Goal: Task Accomplishment & Management: Use online tool/utility

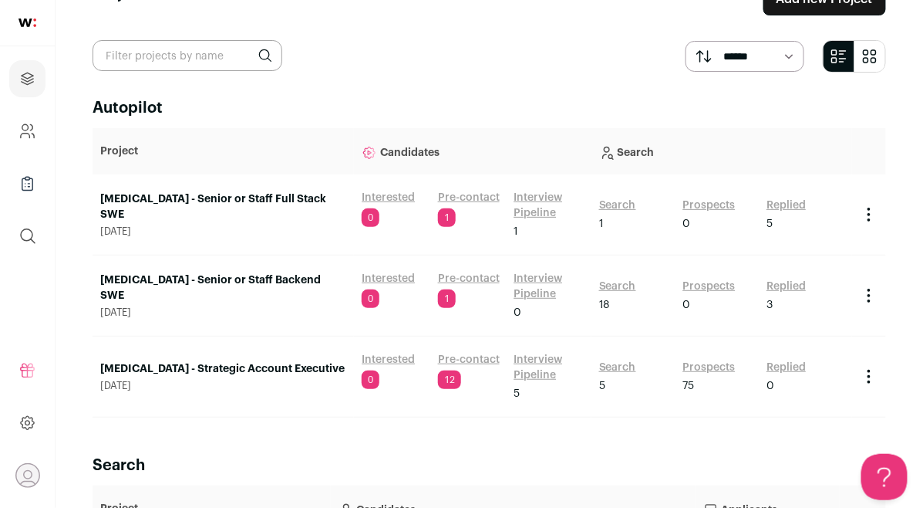
scroll to position [228, 0]
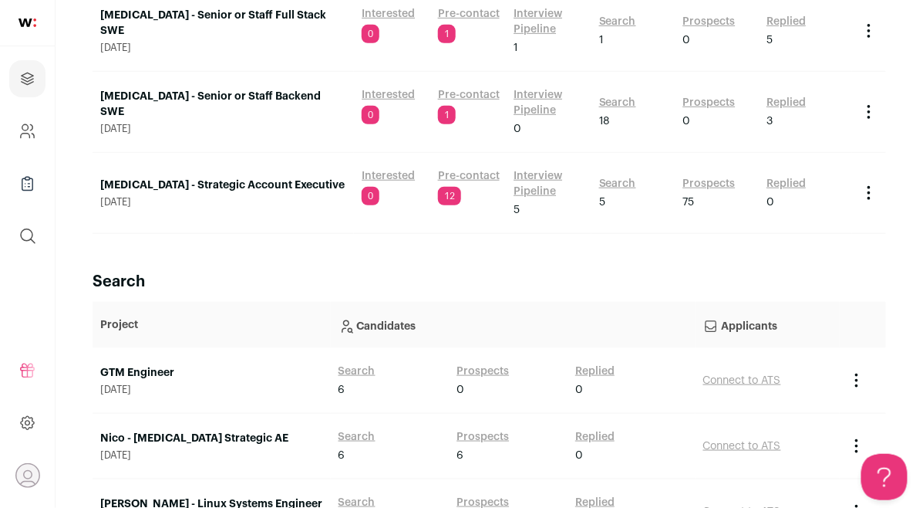
click at [164, 380] on div "GTM Engineer [DATE]" at bounding box center [211, 380] width 223 height 31
click at [163, 366] on link "GTM Engineer" at bounding box center [211, 372] width 223 height 15
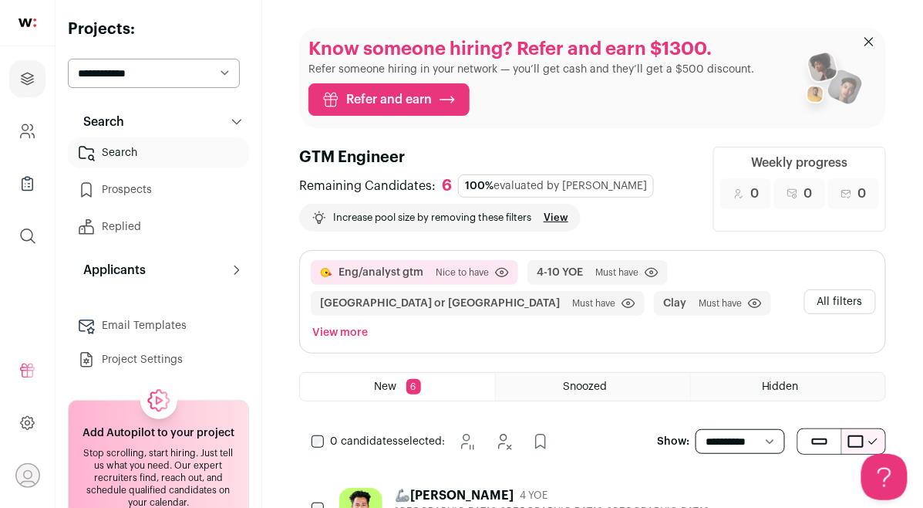
click at [851, 289] on button "All filters" at bounding box center [841, 301] width 72 height 25
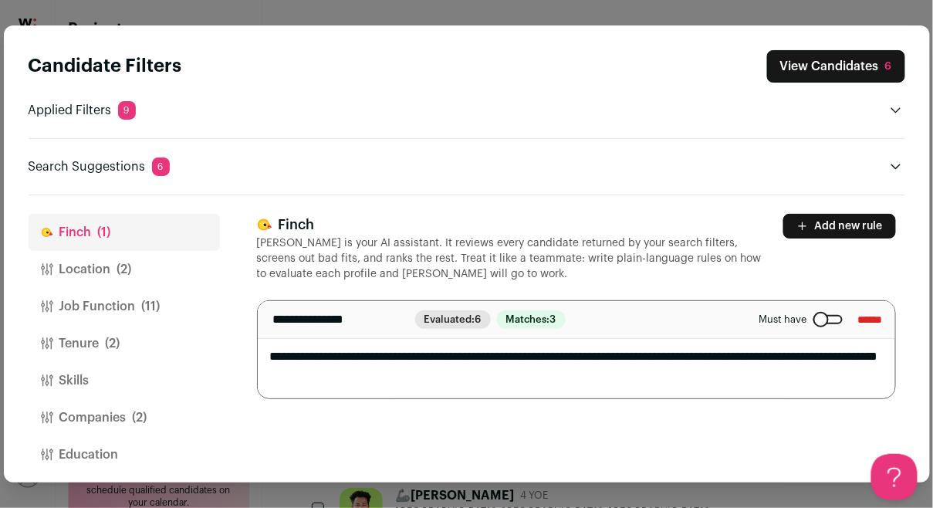
click at [100, 272] on button "Location (2)" at bounding box center [124, 269] width 191 height 37
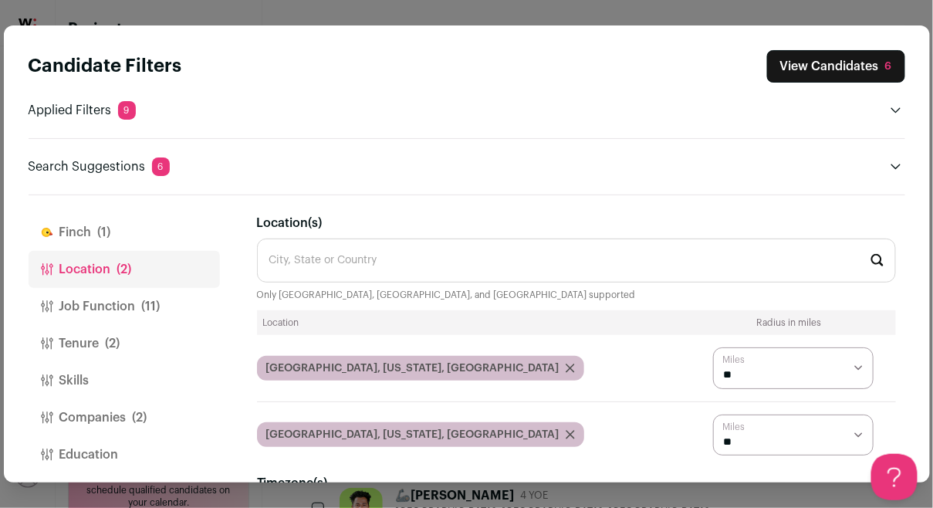
click at [103, 309] on button "Job Function (11)" at bounding box center [124, 306] width 191 height 37
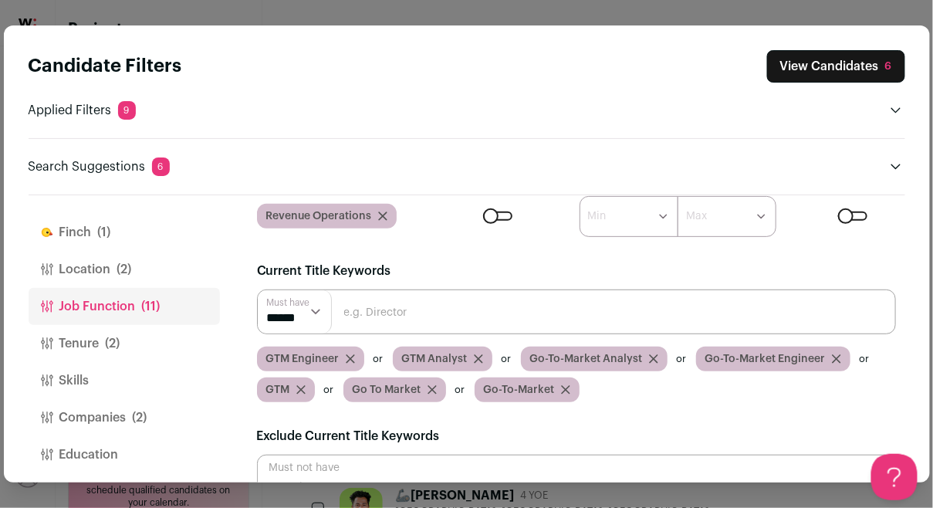
scroll to position [213, 0]
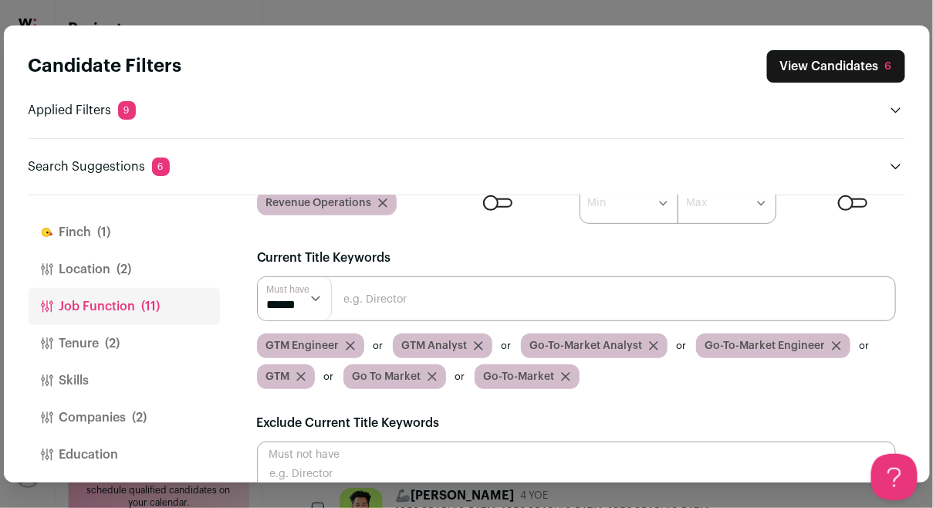
click at [403, 300] on input "Close modal via background" at bounding box center [576, 298] width 639 height 45
type input "Clay"
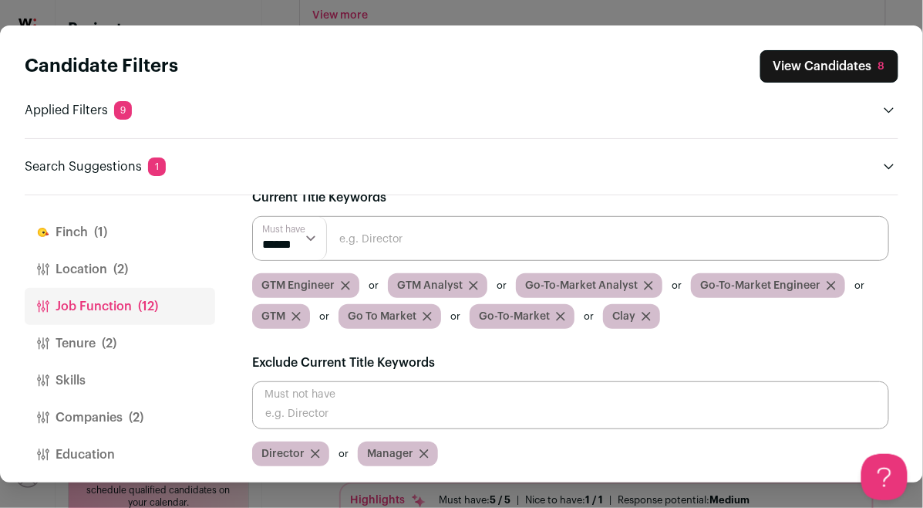
scroll to position [312, 0]
click at [62, 346] on button "Tenure (2)" at bounding box center [120, 343] width 191 height 37
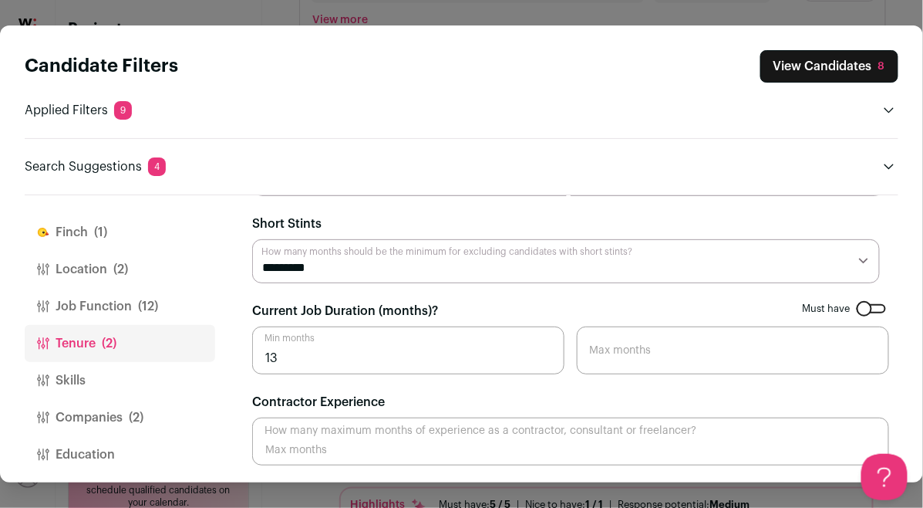
click at [97, 380] on button "Skills" at bounding box center [120, 380] width 191 height 37
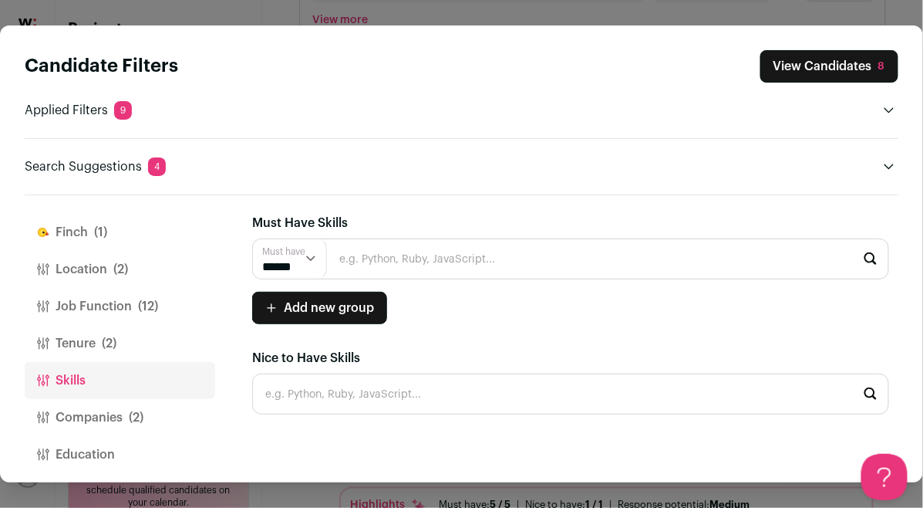
click at [96, 407] on button "Companies (2)" at bounding box center [120, 417] width 191 height 37
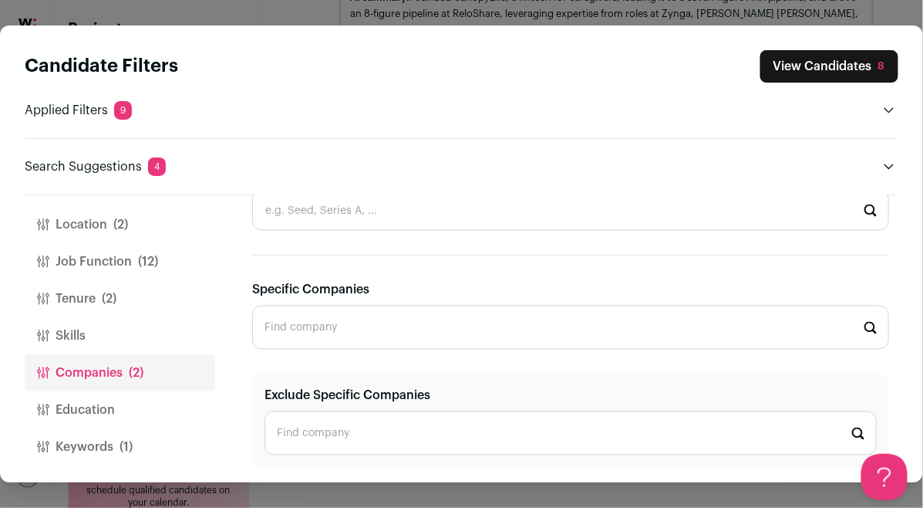
scroll to position [894, 0]
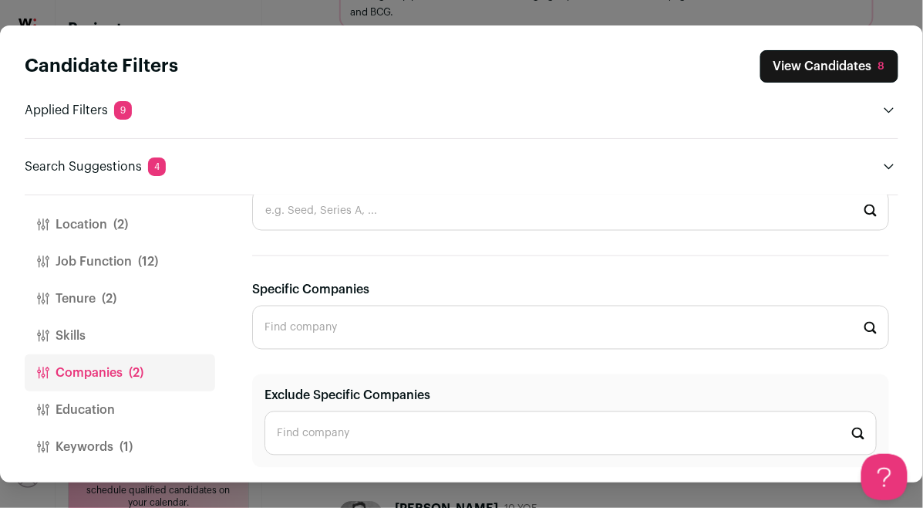
click at [140, 407] on button "Education" at bounding box center [120, 409] width 191 height 37
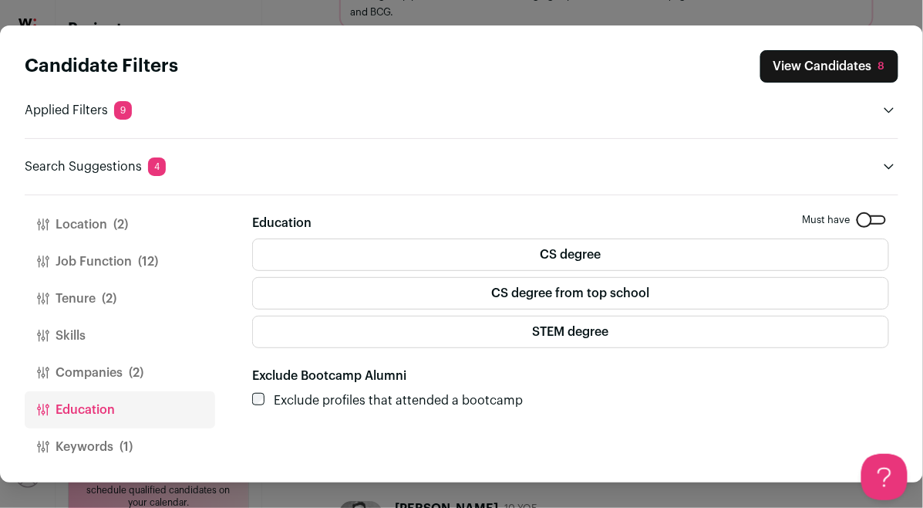
click at [130, 446] on span "(1)" at bounding box center [126, 446] width 13 height 19
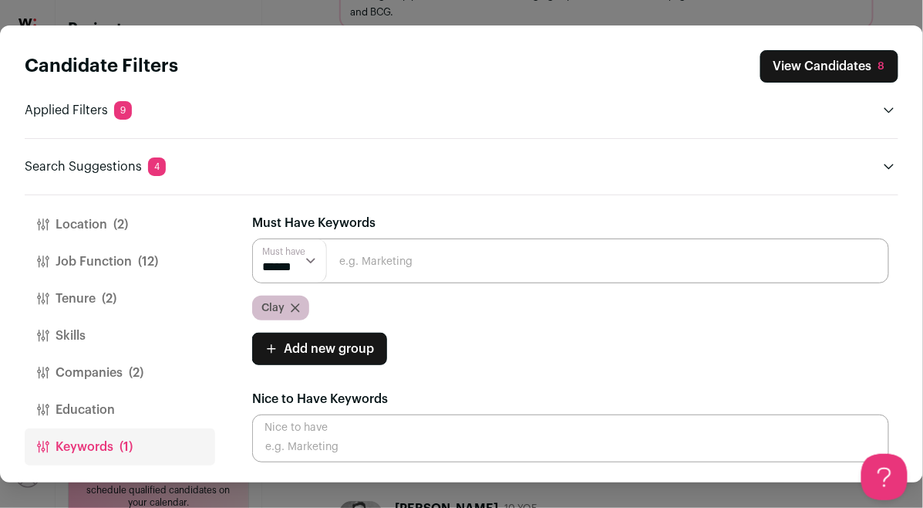
click at [299, 306] on icon "Close modal via background" at bounding box center [295, 307] width 9 height 9
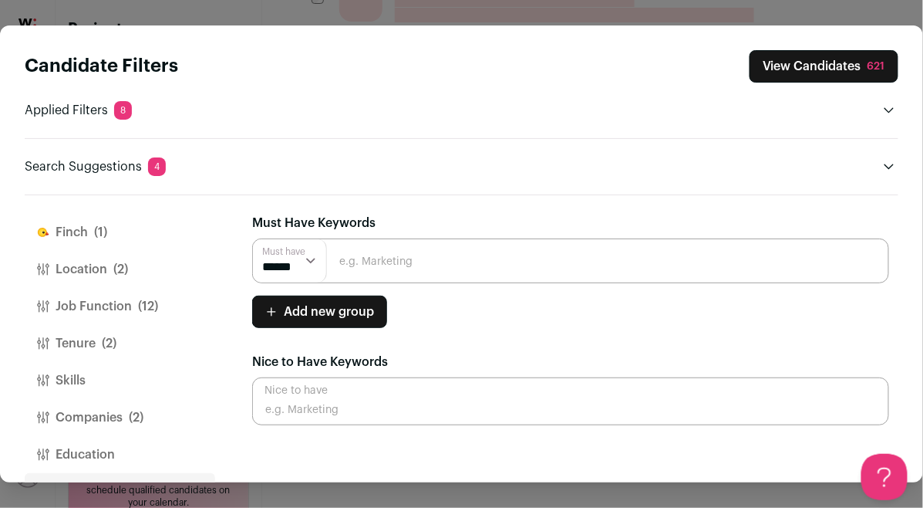
click at [380, 249] on input "Close modal via background" at bounding box center [570, 260] width 637 height 45
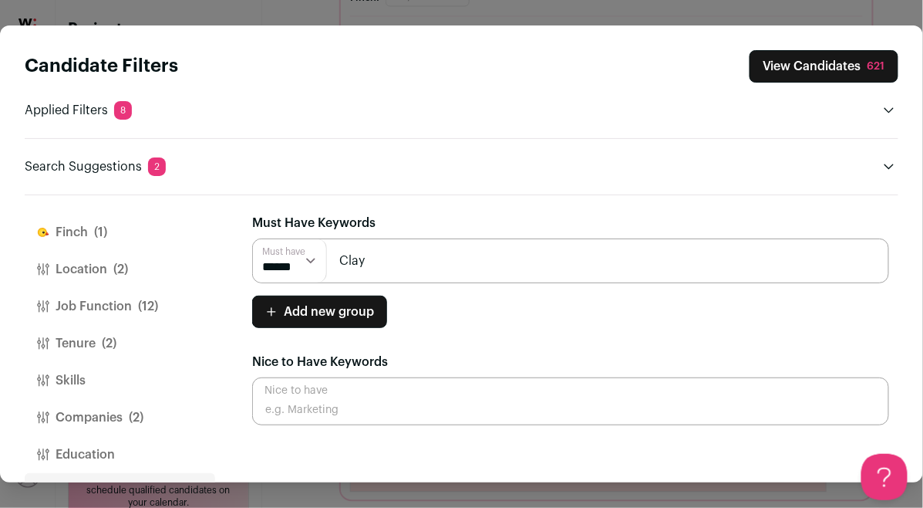
type input "Clay"
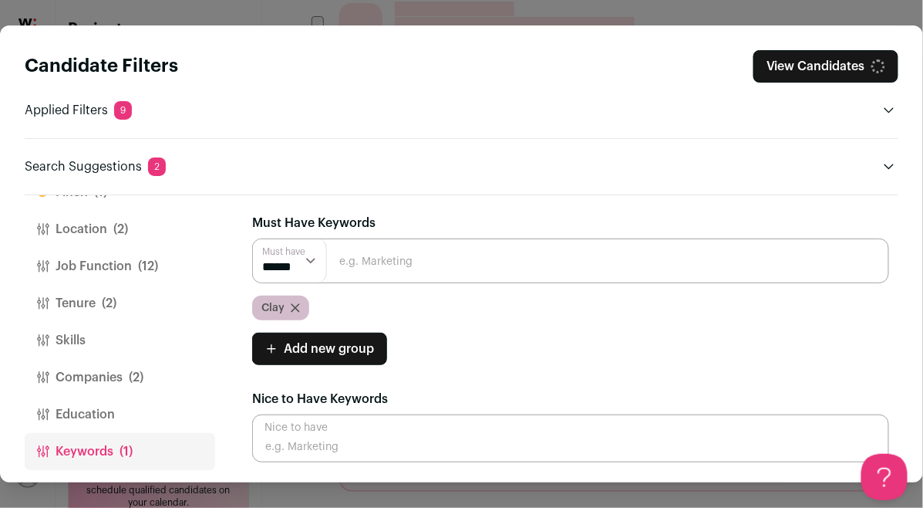
scroll to position [45, 0]
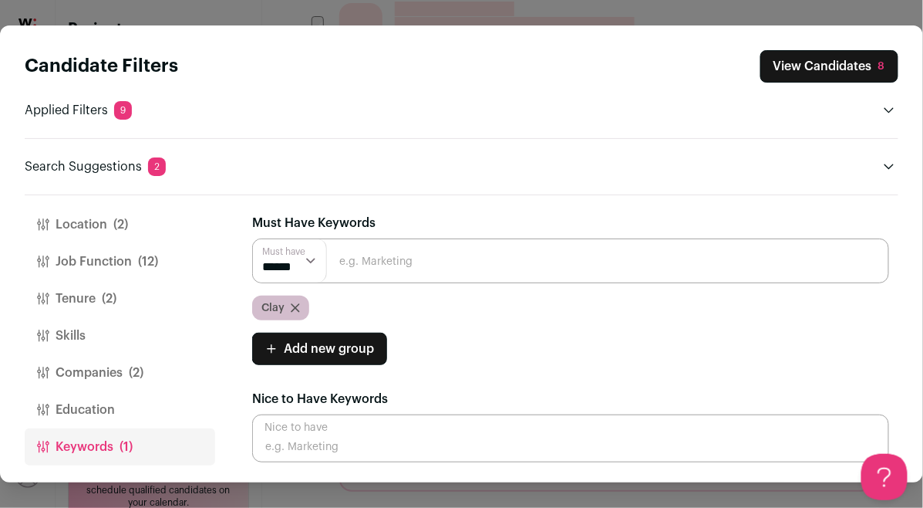
click at [89, 414] on button "Education" at bounding box center [120, 409] width 191 height 37
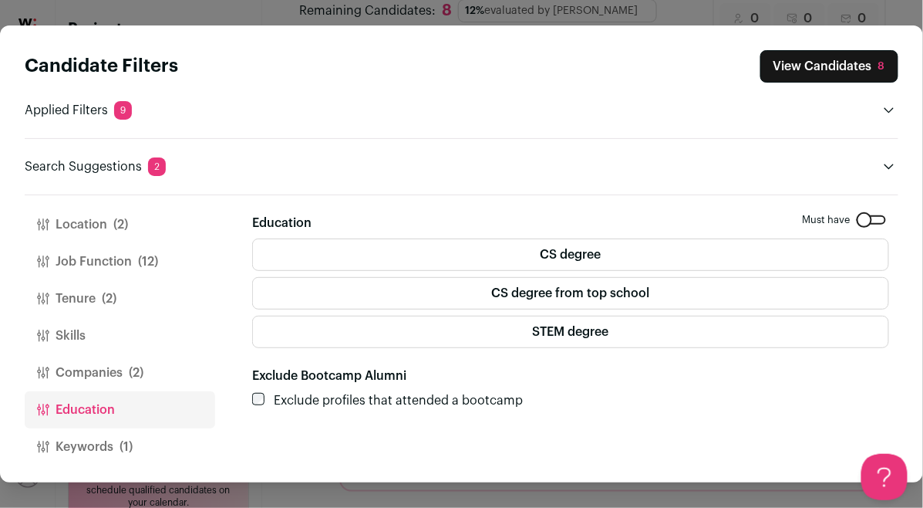
scroll to position [0, 0]
click at [97, 375] on button "Companies (2)" at bounding box center [120, 372] width 191 height 37
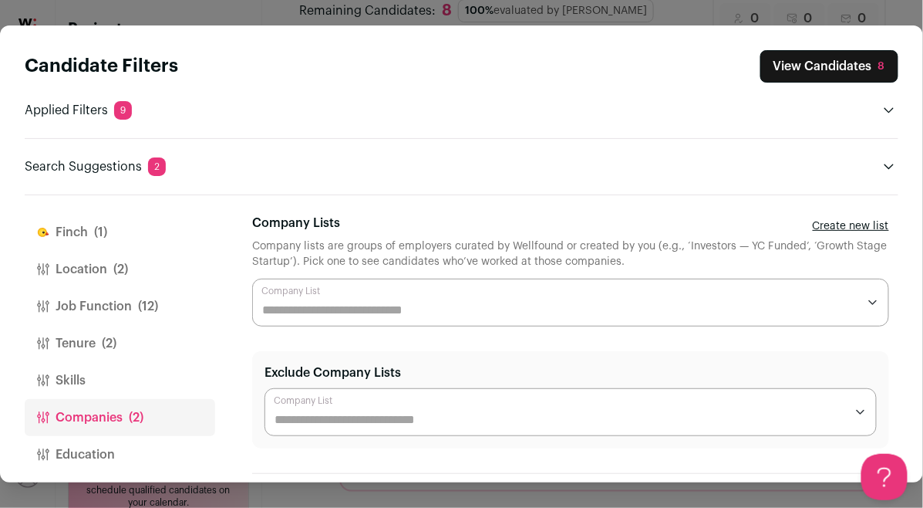
click at [120, 304] on button "Job Function (12)" at bounding box center [120, 306] width 191 height 37
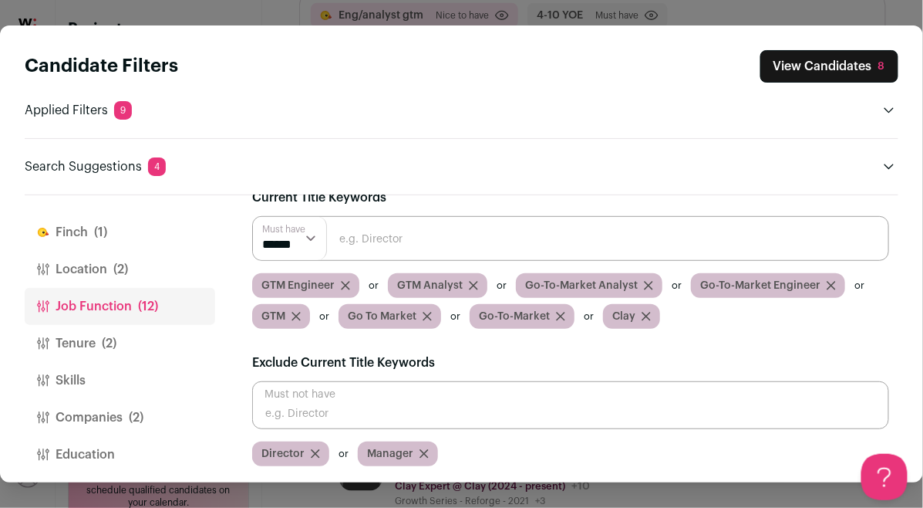
scroll to position [429, 0]
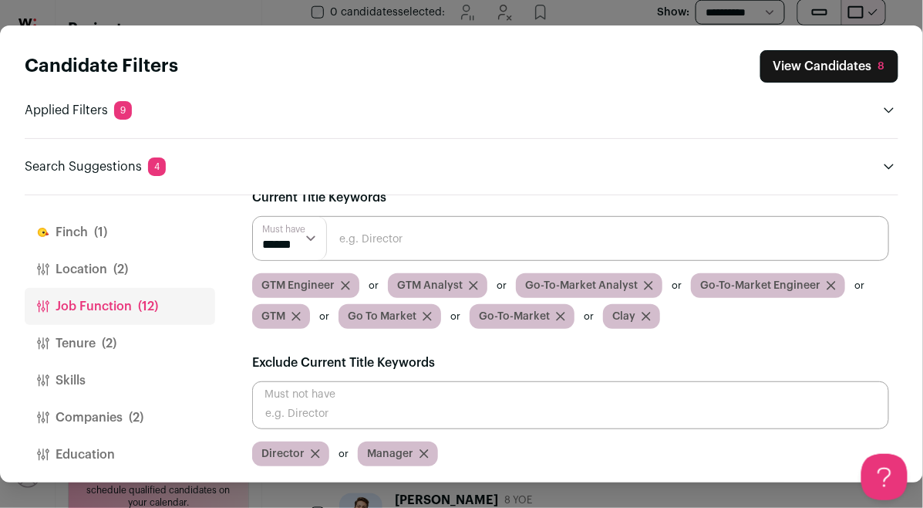
click at [124, 268] on span "(2)" at bounding box center [120, 269] width 15 height 19
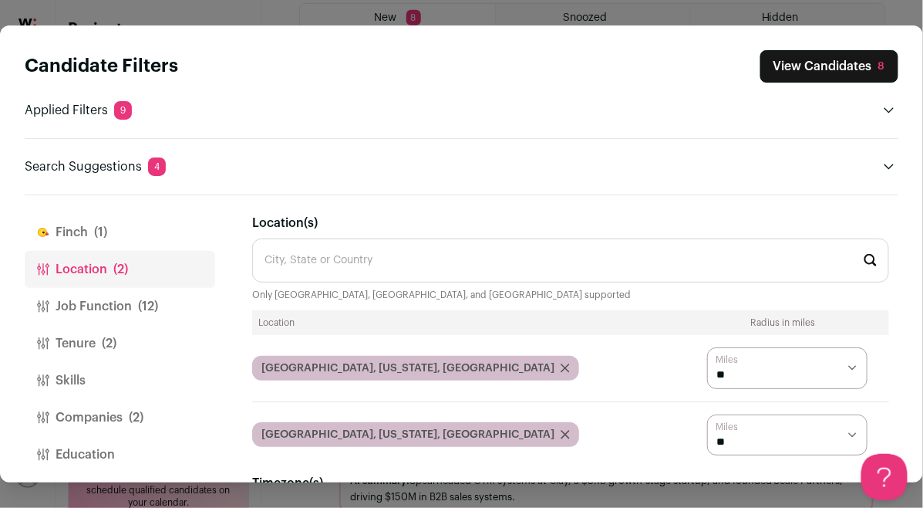
scroll to position [346, 0]
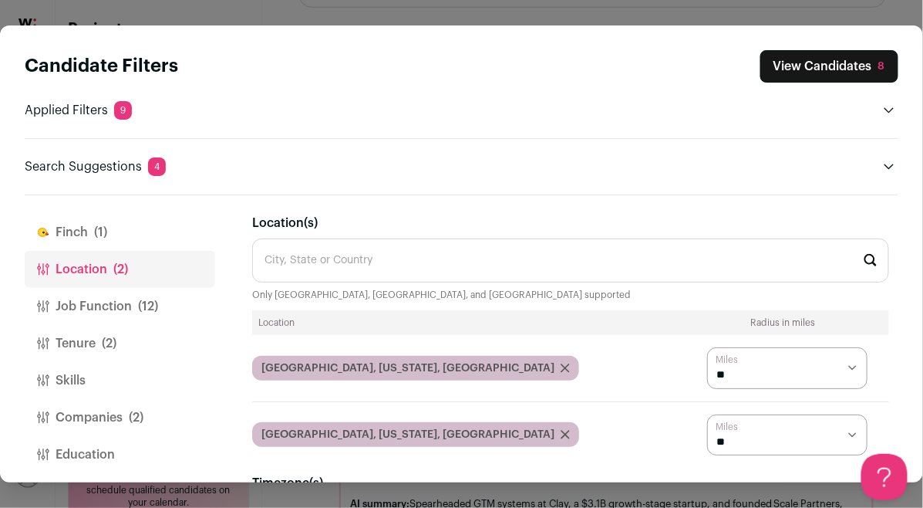
click at [734, 365] on select "* ** ** **" at bounding box center [787, 368] width 160 height 42
select select "****"
click at [707, 347] on select "* ** ** **" at bounding box center [787, 368] width 160 height 42
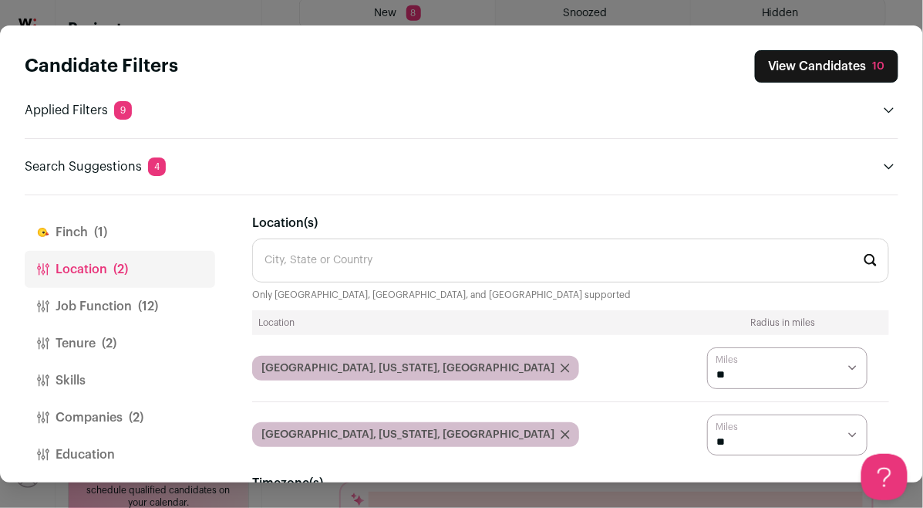
click at [725, 430] on label "Miles" at bounding box center [728, 426] width 22 height 12
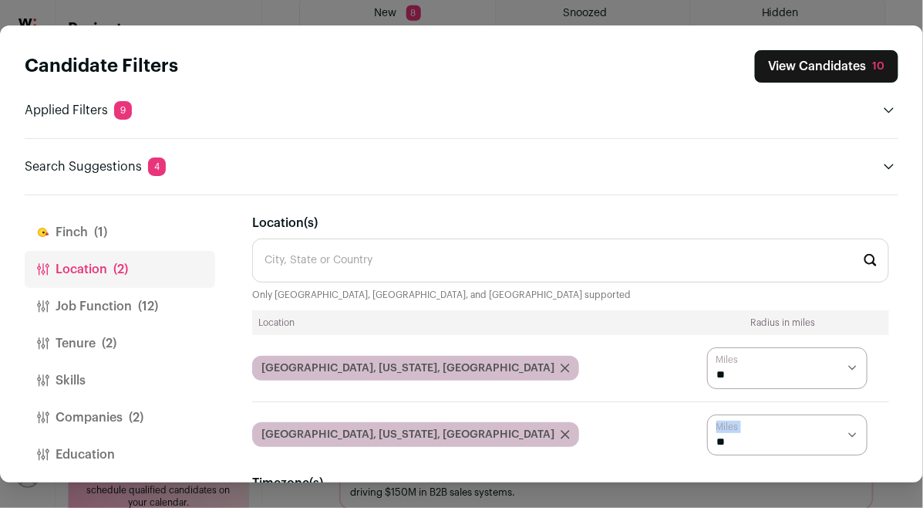
click at [725, 430] on label "Miles" at bounding box center [728, 426] width 22 height 12
click at [730, 435] on select "* ** ** **" at bounding box center [787, 435] width 160 height 42
select select "****"
click at [707, 414] on select "* ** ** **" at bounding box center [787, 435] width 160 height 42
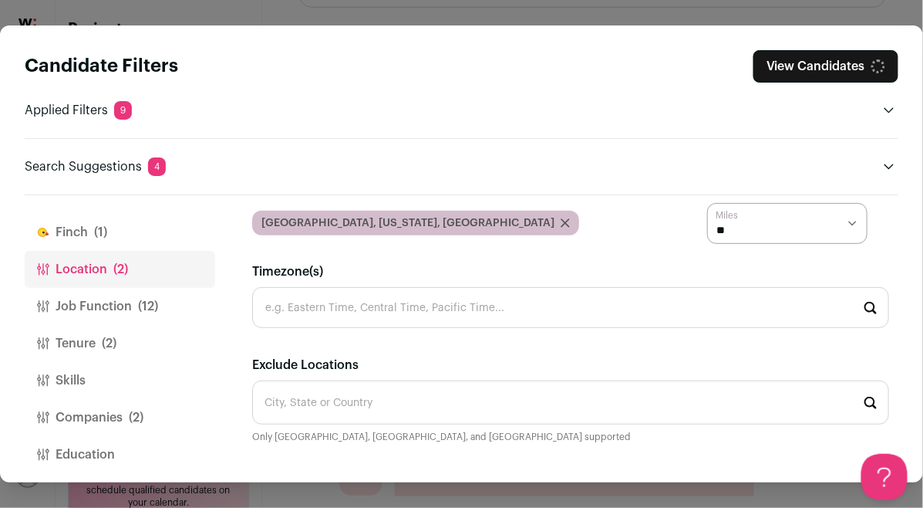
scroll to position [216, 0]
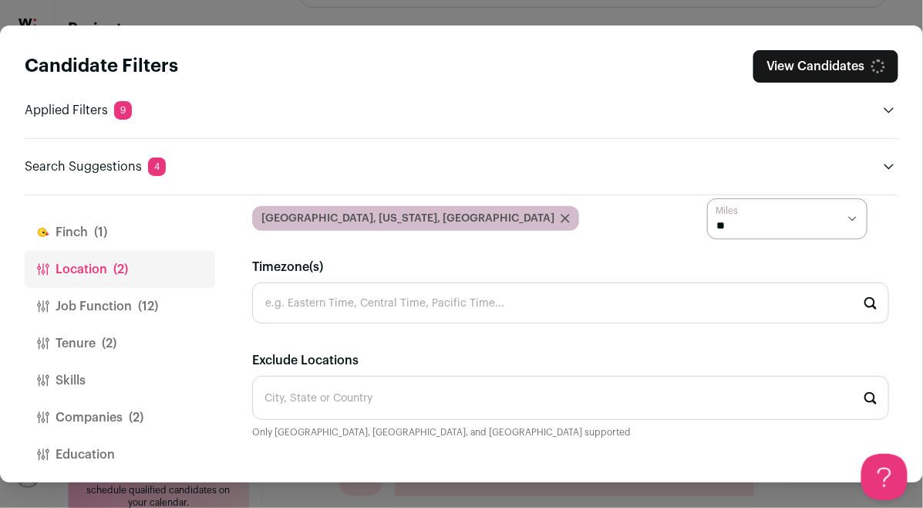
click at [110, 227] on button "[PERSON_NAME] (1)" at bounding box center [120, 232] width 191 height 37
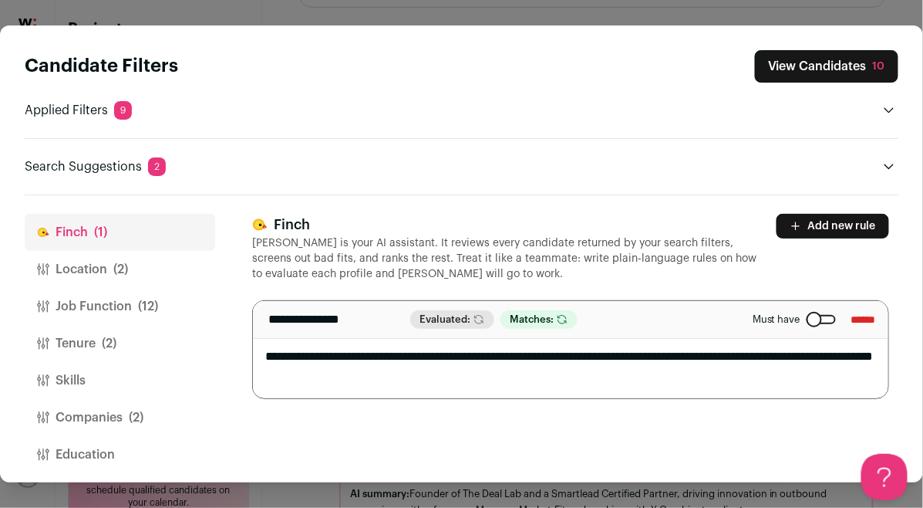
scroll to position [0, 0]
click at [451, 373] on textarea "**********" at bounding box center [571, 349] width 636 height 97
type textarea "**********"
click at [631, 278] on p "[PERSON_NAME] is your AI assistant. It reviews every candidate returned by your…" at bounding box center [505, 258] width 506 height 46
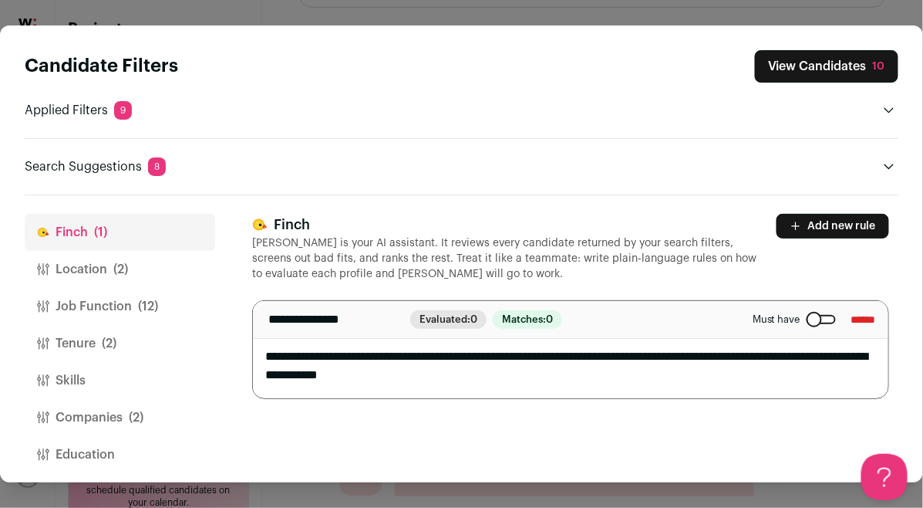
click at [99, 282] on button "Location (2)" at bounding box center [120, 269] width 191 height 37
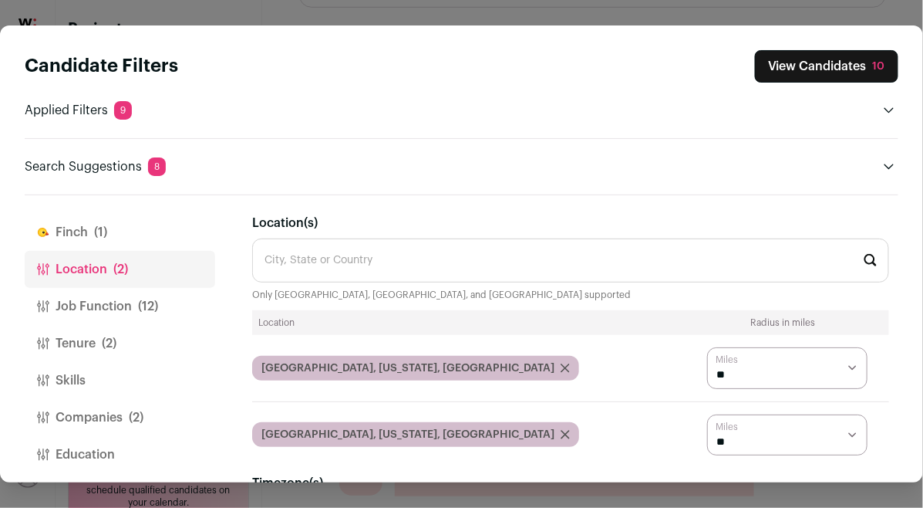
scroll to position [40, 0]
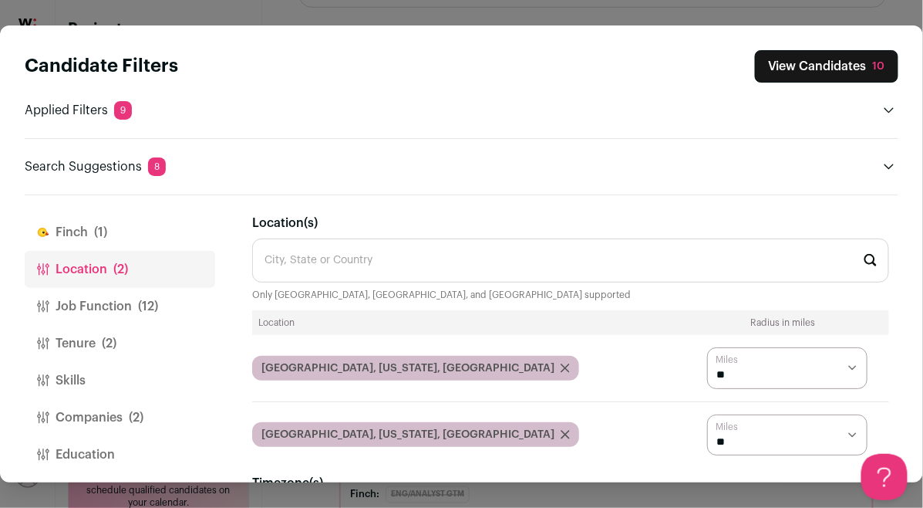
click at [817, 63] on button "View Candidates 10" at bounding box center [826, 66] width 143 height 32
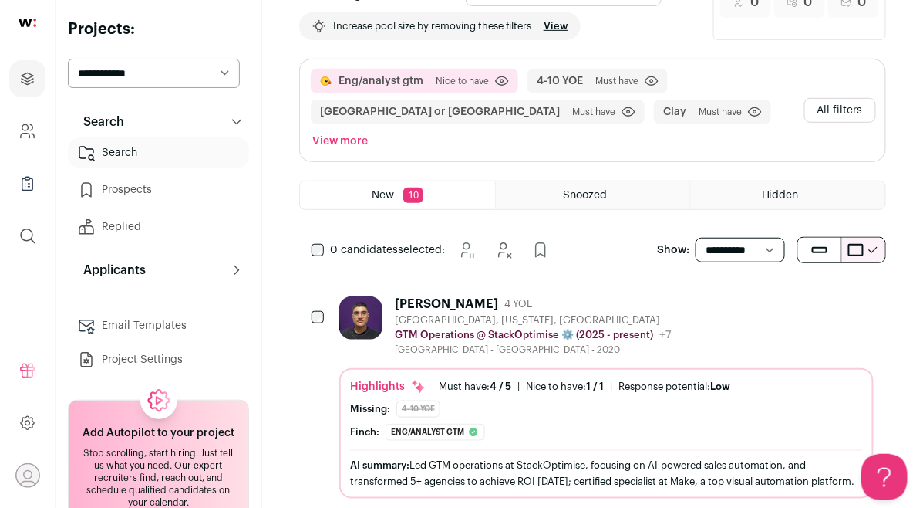
scroll to position [69, 0]
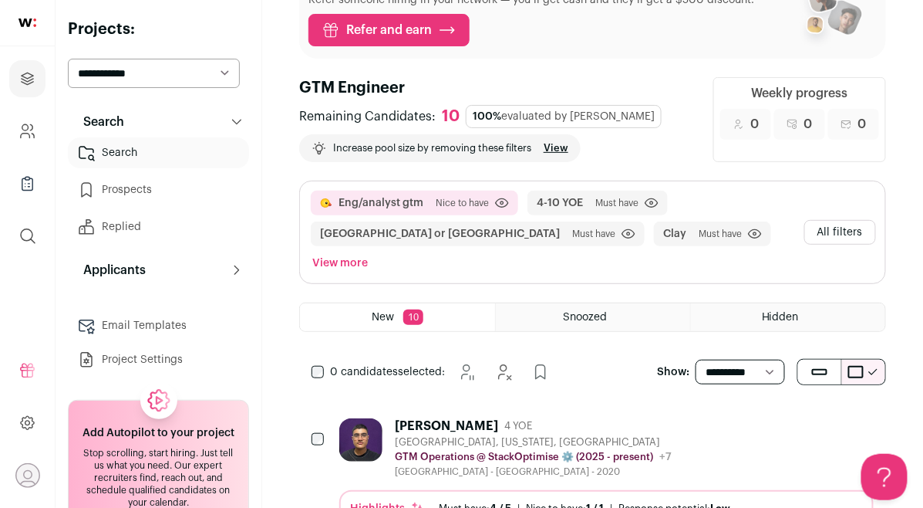
click at [822, 220] on button "All filters" at bounding box center [841, 232] width 72 height 25
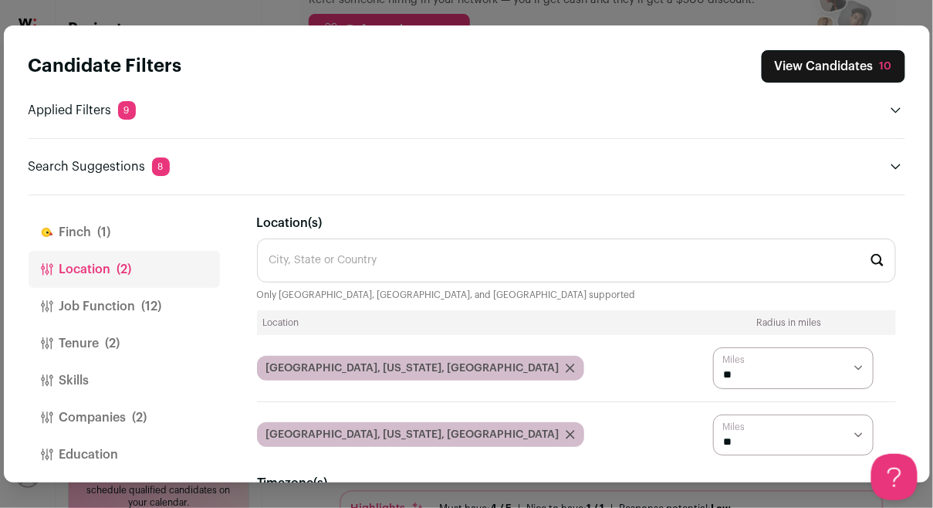
click at [69, 309] on button "Job Function (12)" at bounding box center [124, 306] width 191 height 37
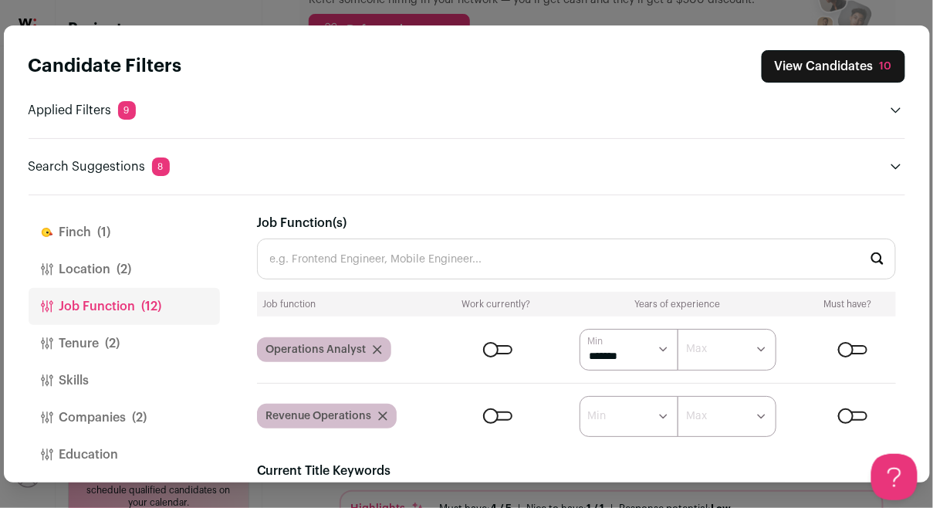
click at [79, 328] on button "Tenure (2)" at bounding box center [124, 343] width 191 height 37
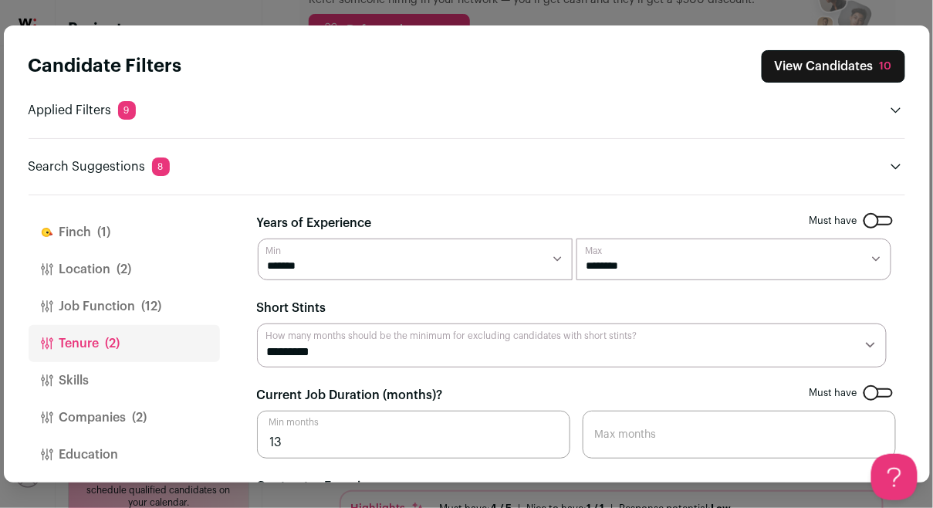
click at [343, 269] on select "******* ****** ******* ******* ******* ******* ******* ******* ******* *******" at bounding box center [415, 259] width 315 height 42
select select "*"
click at [258, 238] on select "******* ****** ******* ******* ******* ******* ******* ******* ******* *******" at bounding box center [415, 259] width 315 height 42
click at [629, 255] on select "******* ******* ******* ******* ******* ******* ******** ******** ******** ****…" at bounding box center [733, 259] width 315 height 42
select select "**"
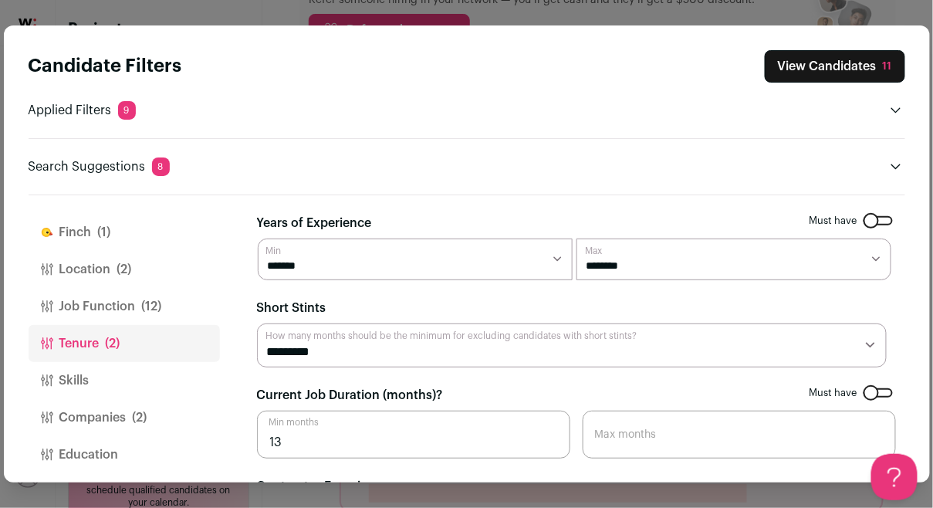
click at [576, 238] on select "******* ******* ******* ******* ******* ******* ******** ******** ******** ****…" at bounding box center [733, 259] width 315 height 42
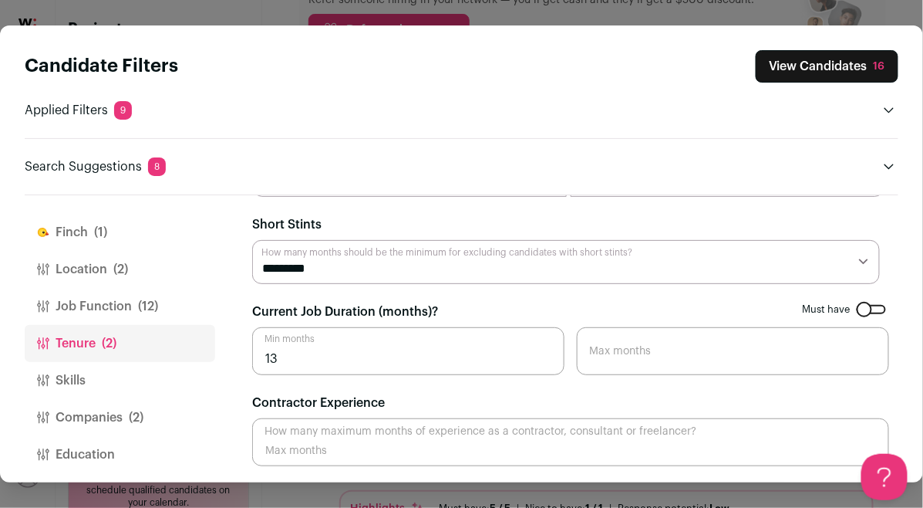
scroll to position [83, 0]
click at [366, 369] on input "13" at bounding box center [408, 351] width 312 height 48
drag, startPoint x: 339, startPoint y: 362, endPoint x: 226, endPoint y: 356, distance: 112.8
click at [226, 356] on div "[PERSON_NAME] (1) Location (2) Job Function (12) Tenure (2) Skills Companies (2…" at bounding box center [462, 338] width 874 height 287
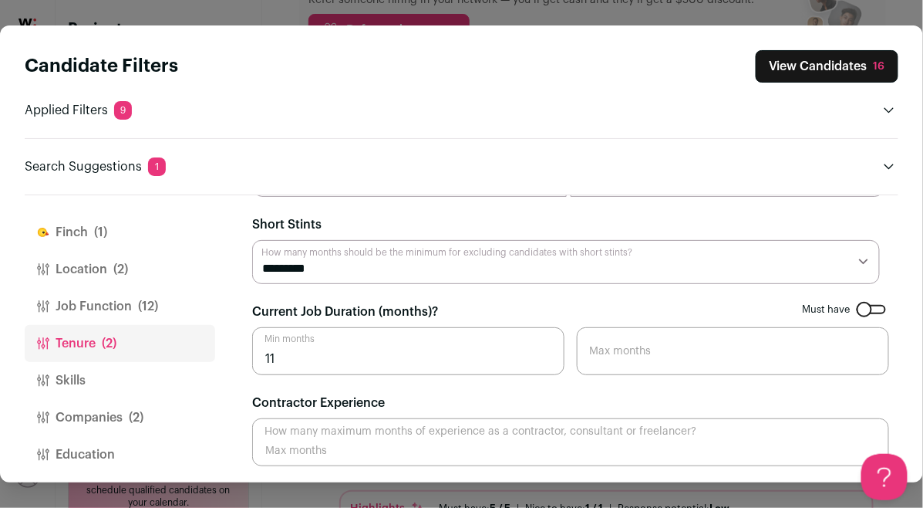
type input "11"
click at [237, 339] on div "[PERSON_NAME] (1) Location (2) Job Function (12) Tenure (2) Skills Companies (2…" at bounding box center [462, 338] width 874 height 287
click at [847, 67] on button "View Candidates 19" at bounding box center [827, 66] width 143 height 32
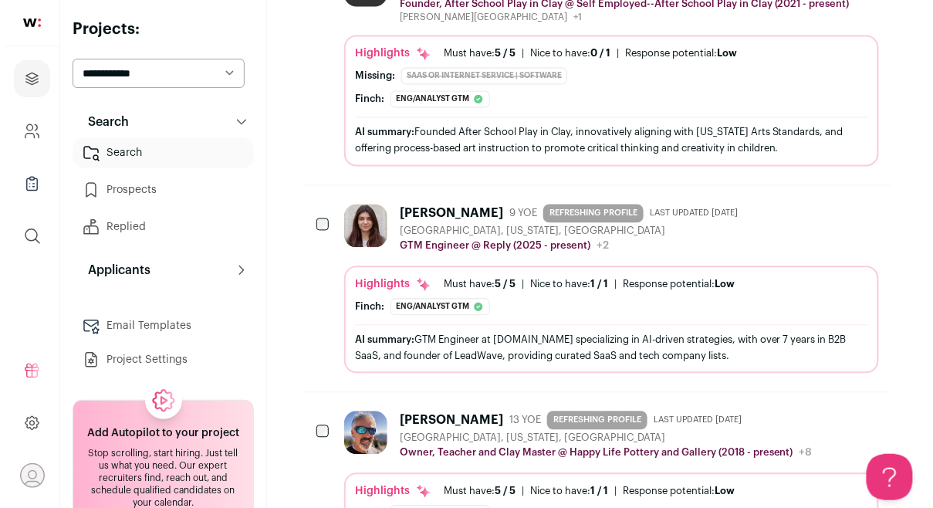
scroll to position [1003, 0]
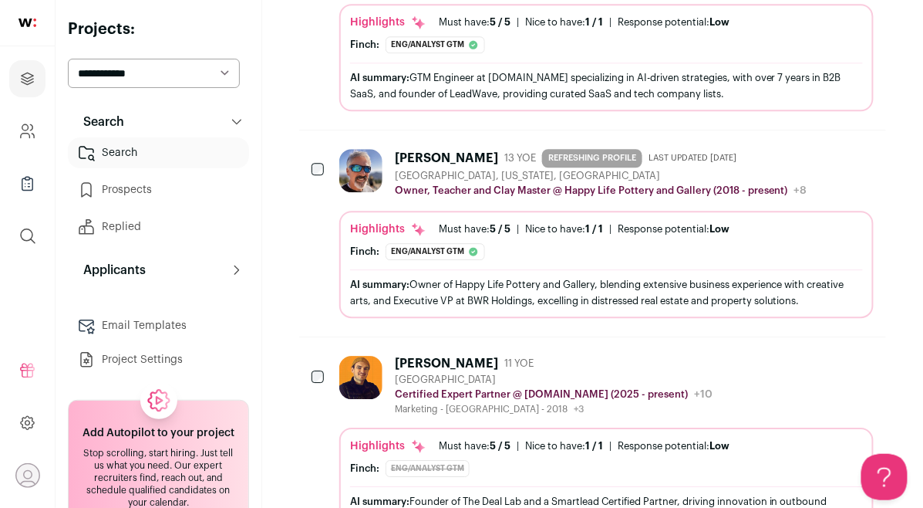
click at [424, 150] on div "[PERSON_NAME]" at bounding box center [446, 157] width 103 height 15
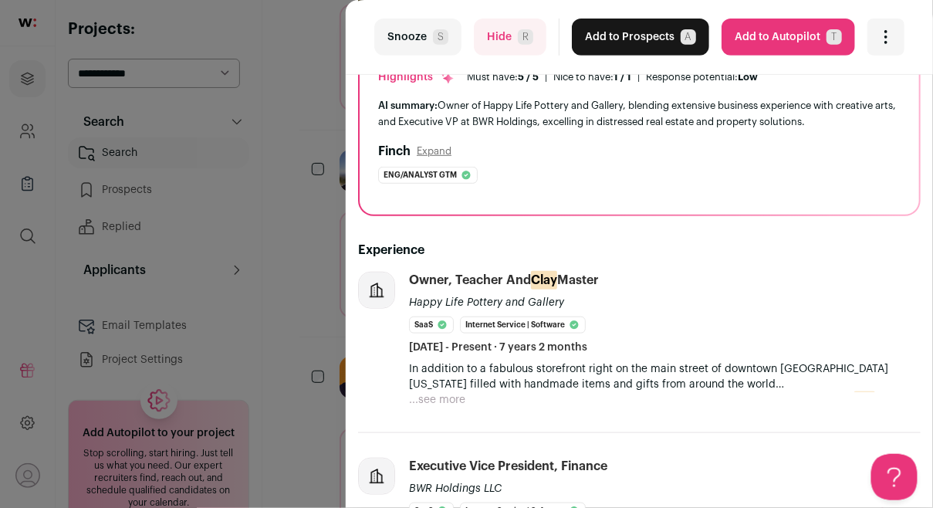
scroll to position [154, 0]
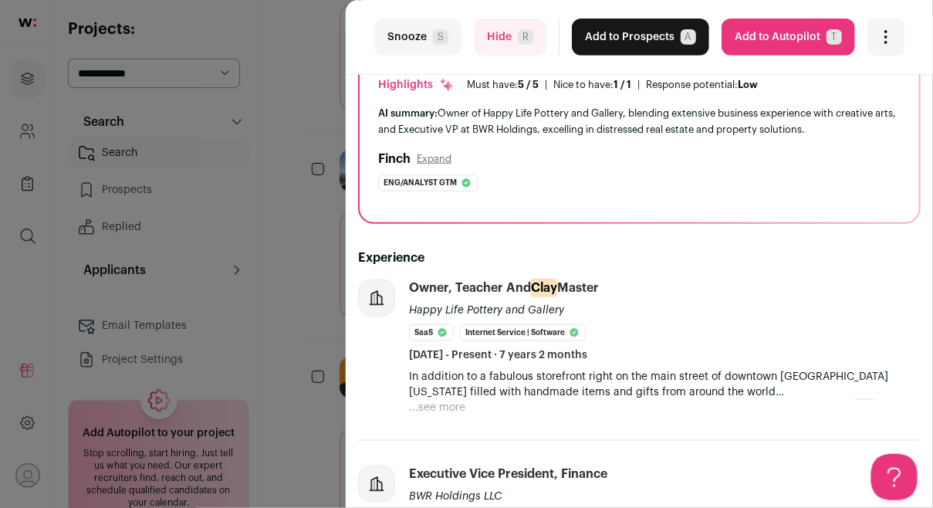
click at [439, 406] on button "...see more" at bounding box center [437, 407] width 56 height 15
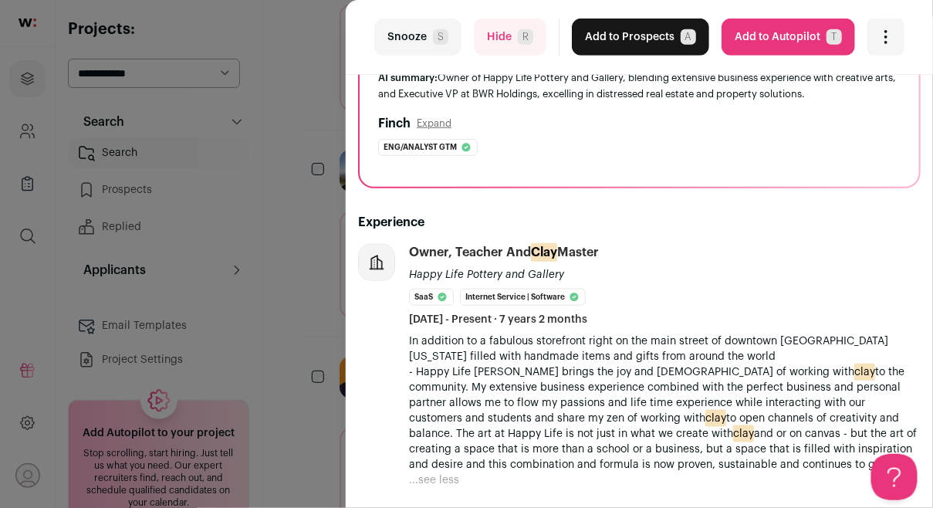
scroll to position [262, 0]
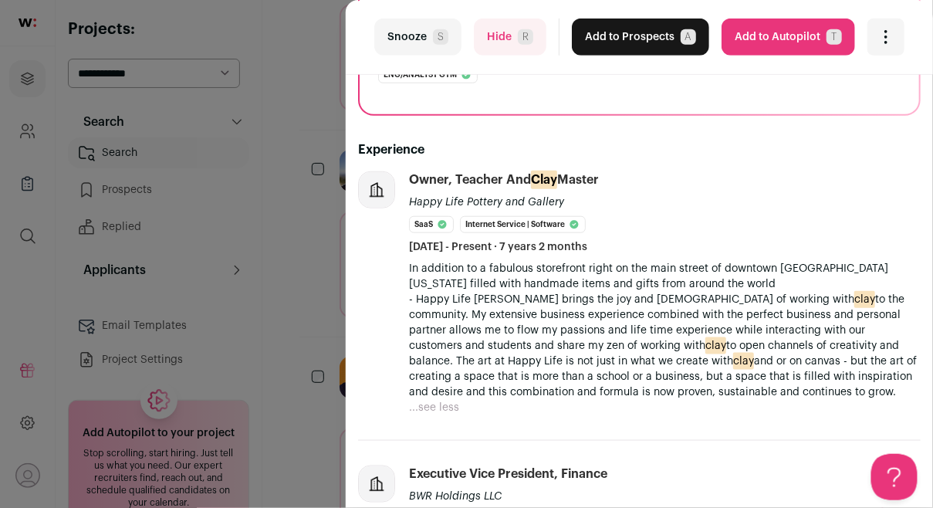
click at [518, 35] on span "R" at bounding box center [525, 36] width 15 height 15
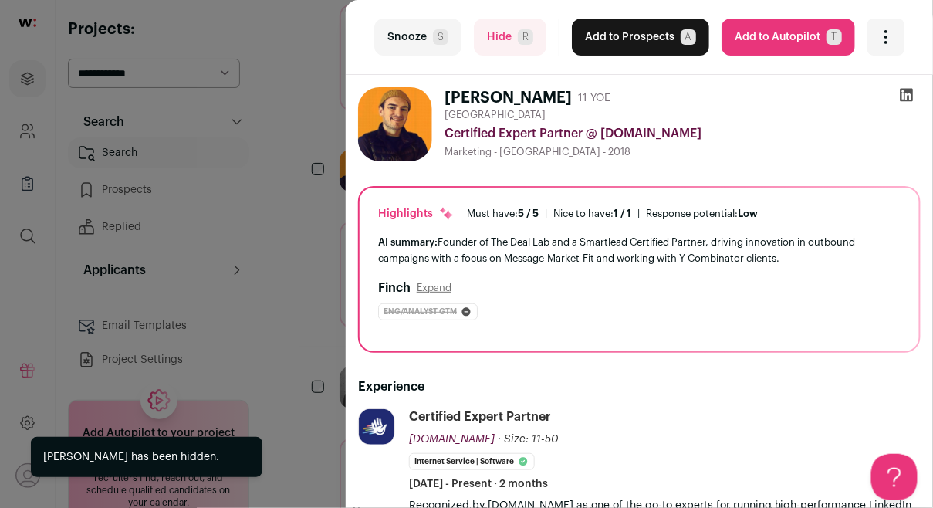
click at [272, 289] on div "last Snooze S Hide R Add to Prospects A Are you sure? [PERSON_NAME] is already …" at bounding box center [466, 254] width 933 height 508
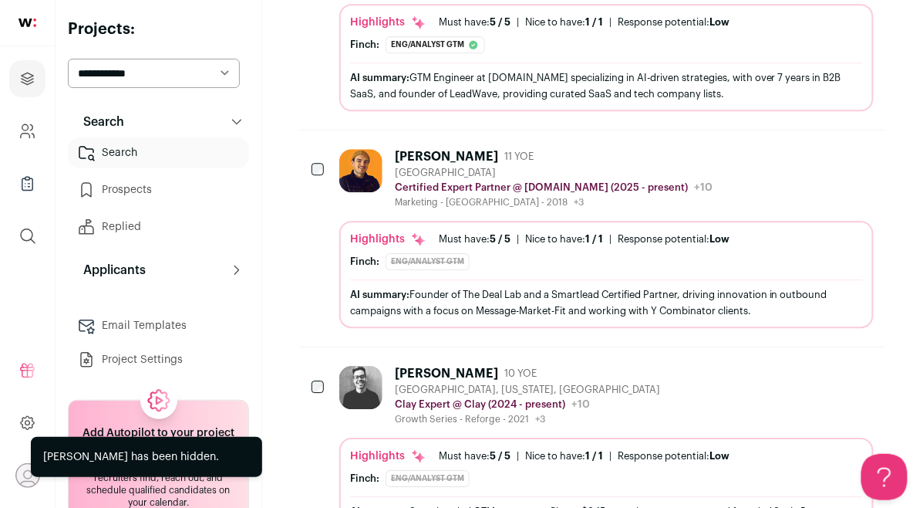
click at [400, 289] on span "AI summary:" at bounding box center [379, 294] width 59 height 10
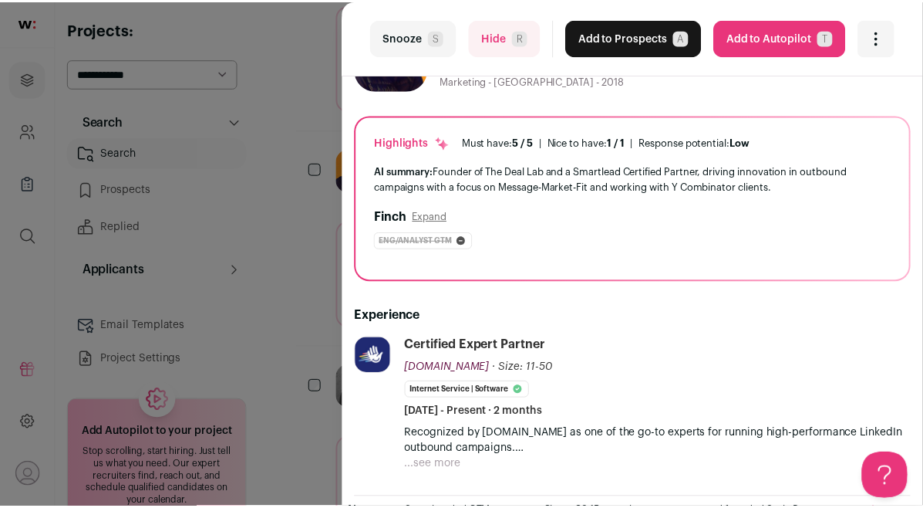
scroll to position [241, 0]
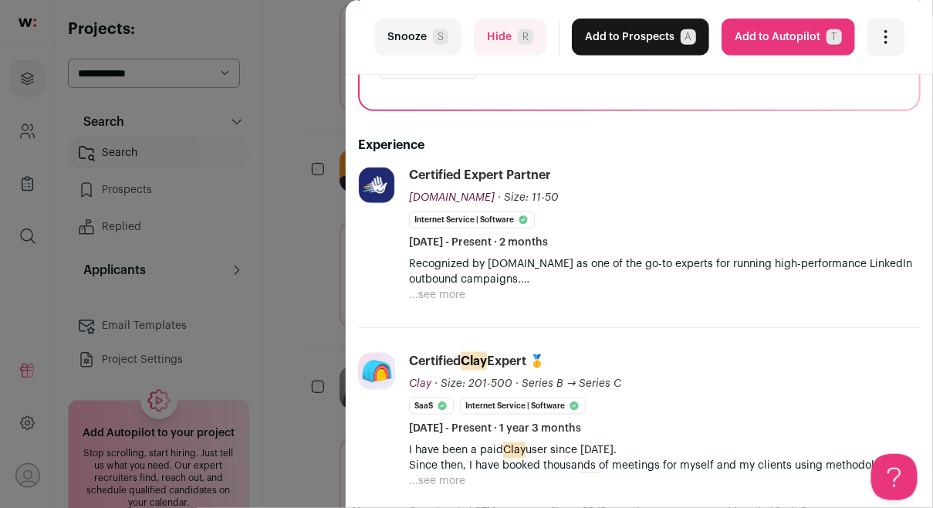
click at [293, 260] on div "last Snooze S Hide R Add to Prospects A Are you sure? [PERSON_NAME] is already …" at bounding box center [466, 254] width 933 height 508
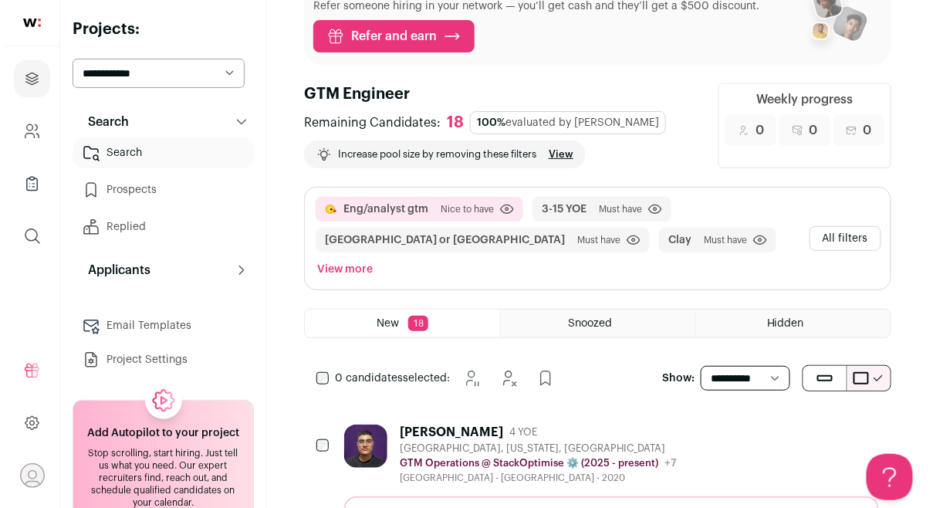
scroll to position [0, 0]
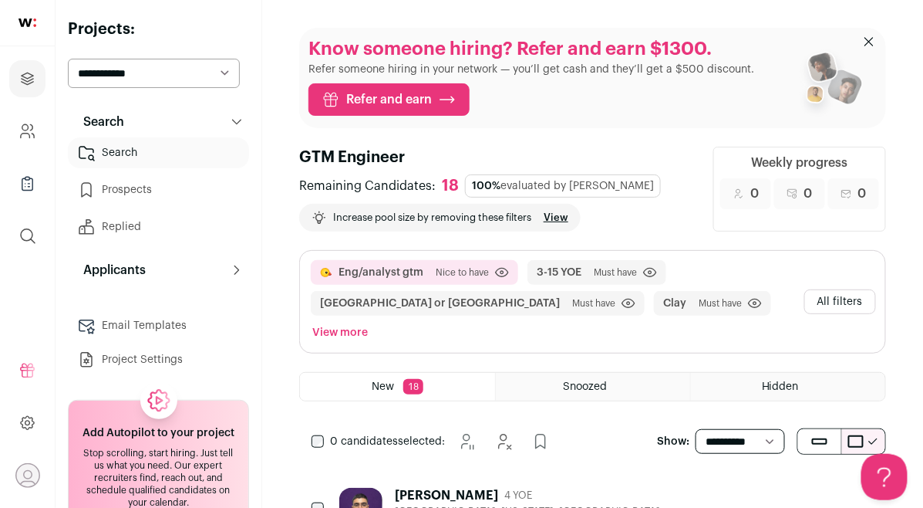
click at [167, 194] on link "Prospects" at bounding box center [158, 189] width 181 height 31
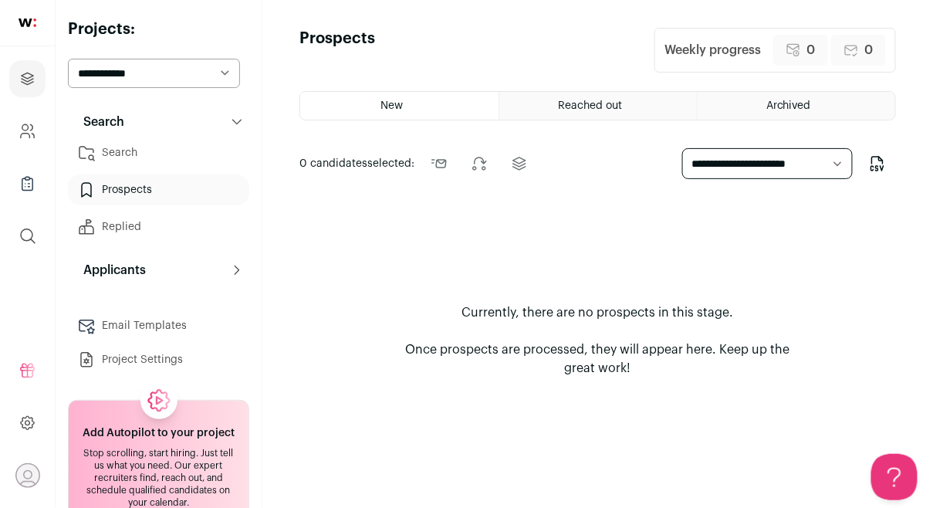
click at [148, 228] on link "Replied" at bounding box center [158, 226] width 181 height 31
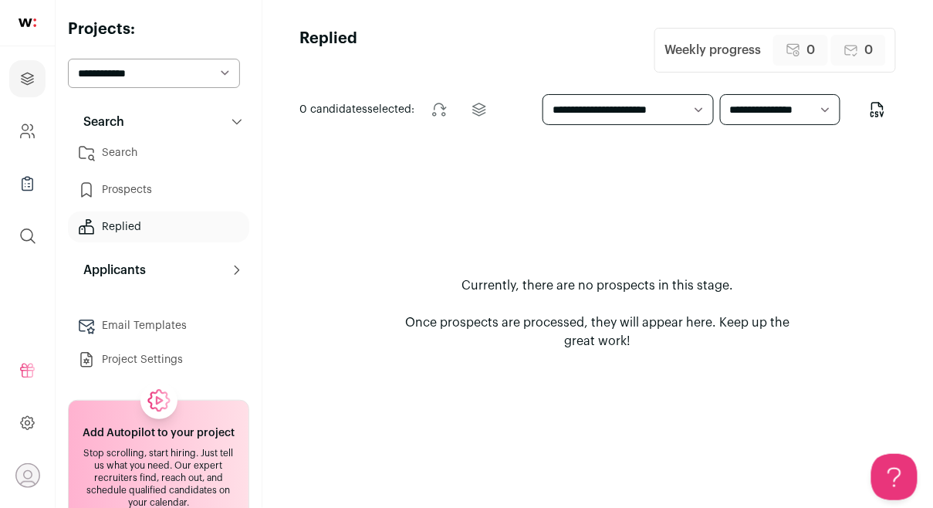
click at [177, 330] on link "Email Templates" at bounding box center [158, 325] width 181 height 31
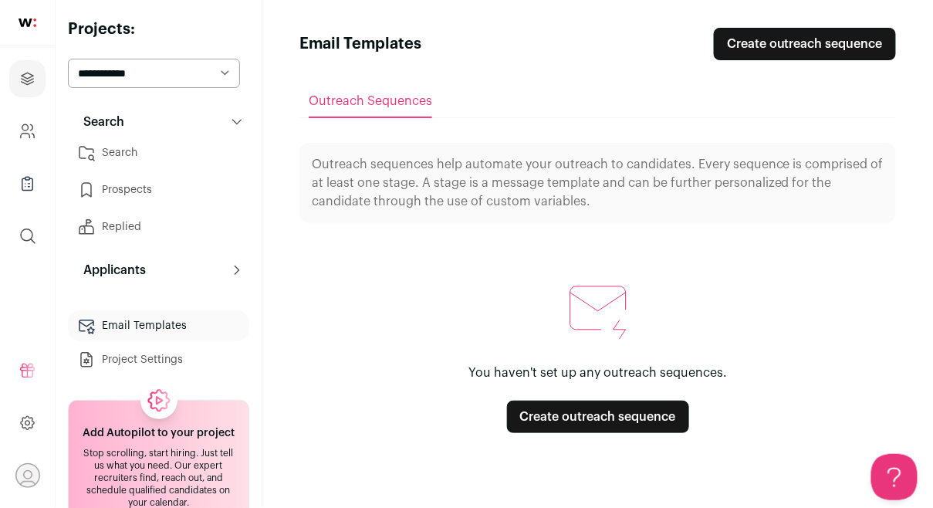
click at [162, 198] on link "Prospects" at bounding box center [158, 189] width 181 height 31
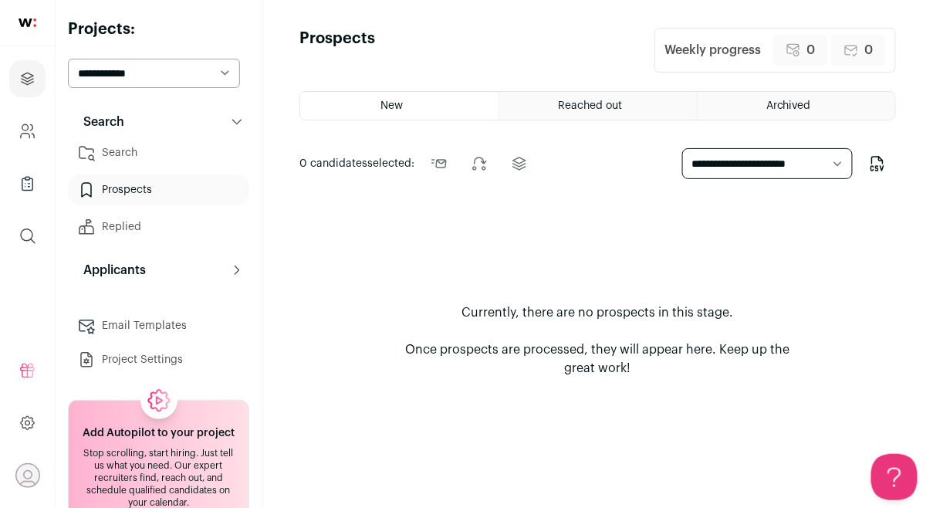
click at [165, 169] on ul "Search Prospects Replied" at bounding box center [158, 189] width 181 height 105
click at [160, 152] on link "Search" at bounding box center [158, 152] width 181 height 31
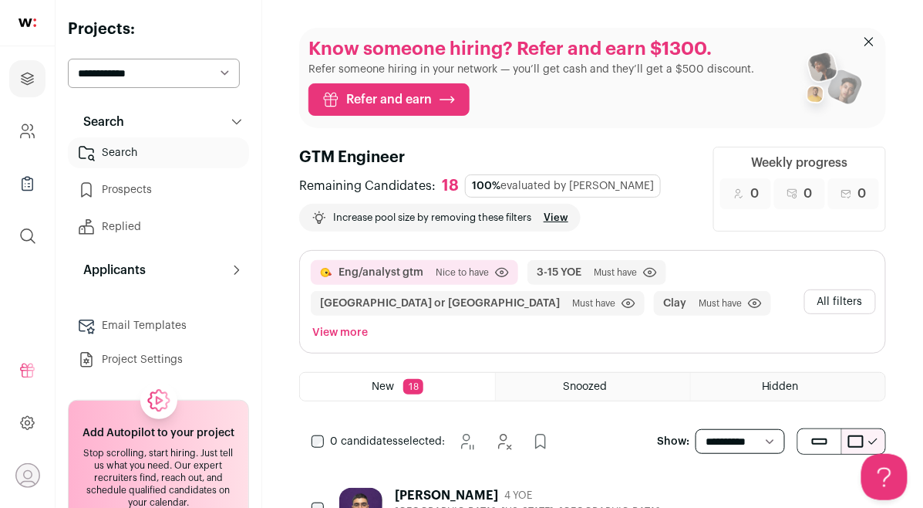
click at [846, 292] on button "All filters" at bounding box center [841, 301] width 72 height 25
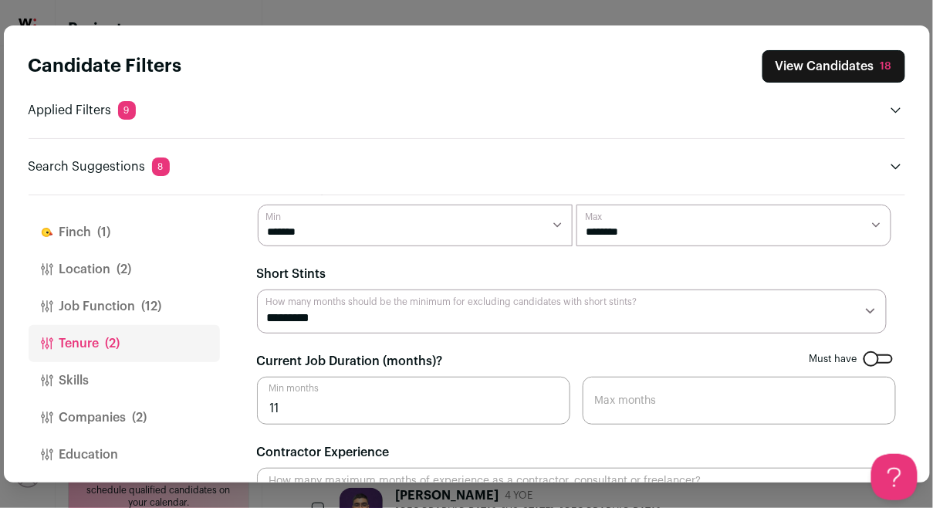
scroll to position [83, 0]
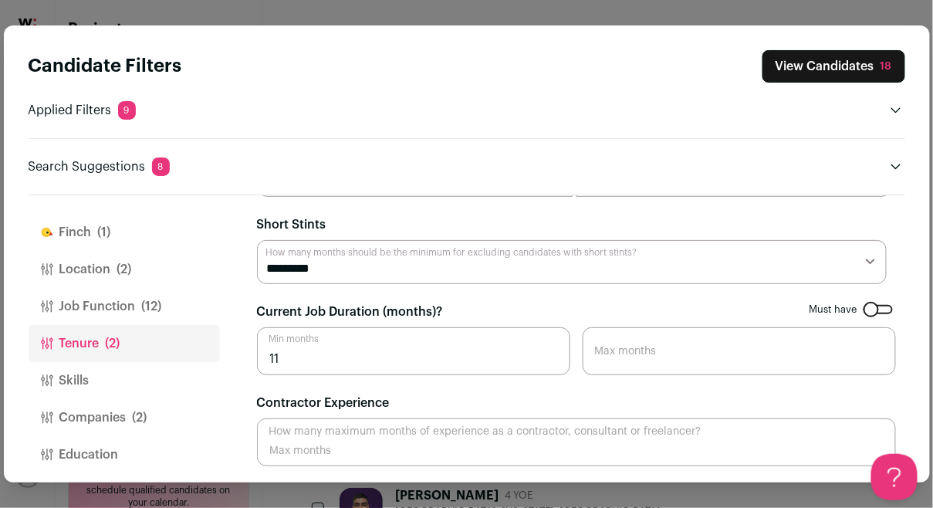
click at [144, 303] on span "(12)" at bounding box center [152, 306] width 20 height 19
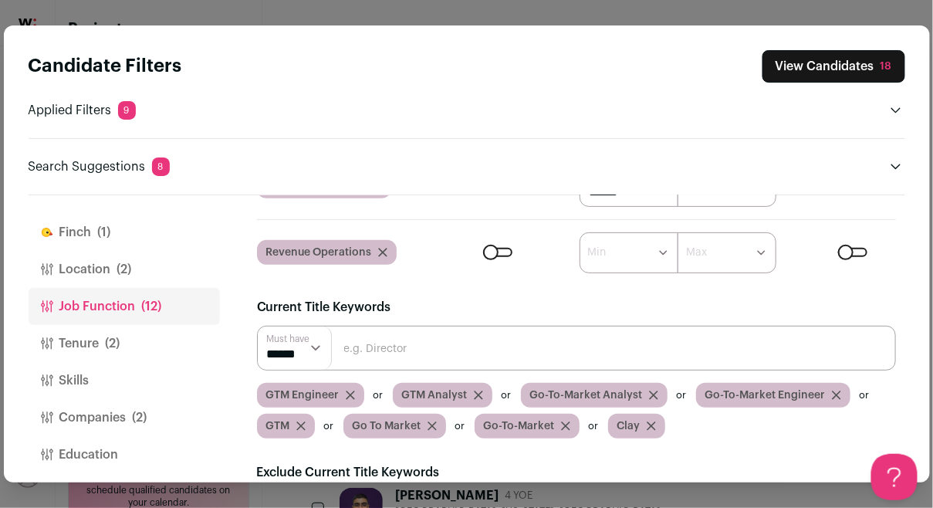
scroll to position [212, 0]
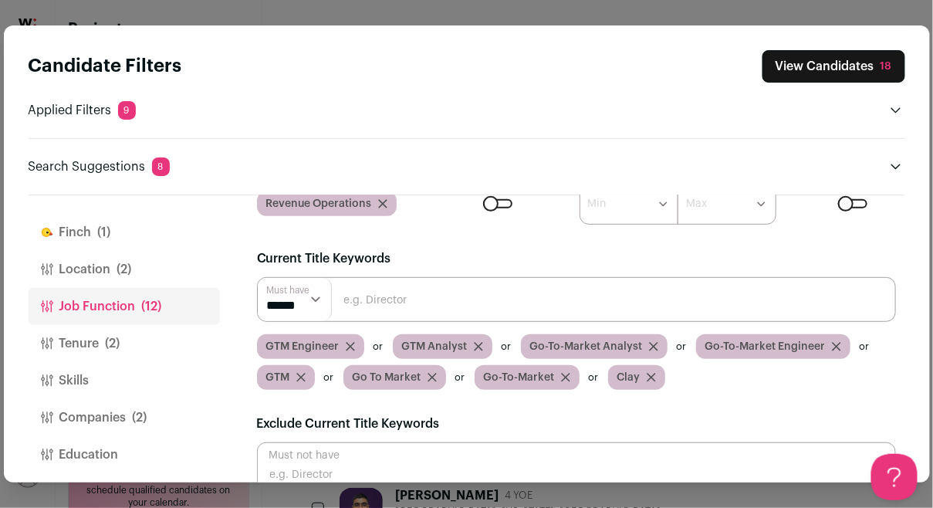
click at [487, 309] on input "Close modal via background" at bounding box center [576, 299] width 639 height 45
type input "Ops"
click at [570, 313] on input "Close modal via background" at bounding box center [576, 299] width 639 height 45
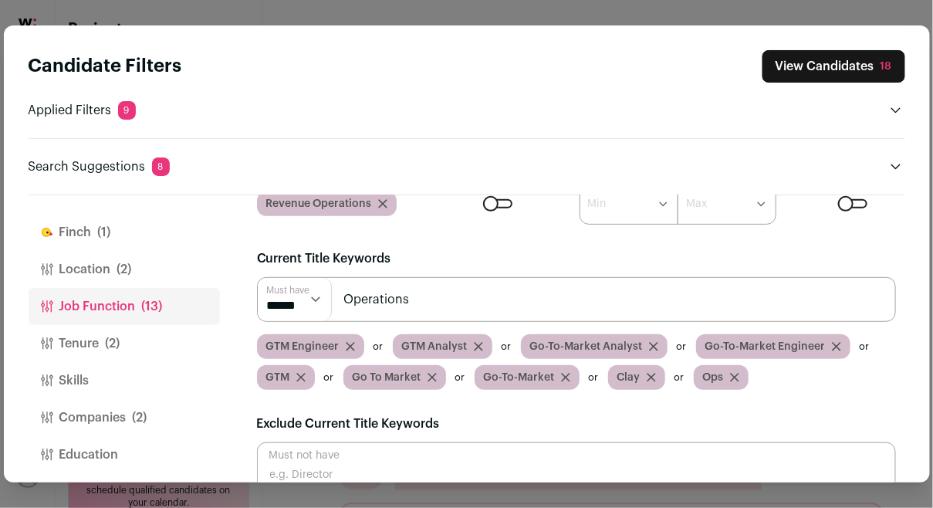
type input "Operations"
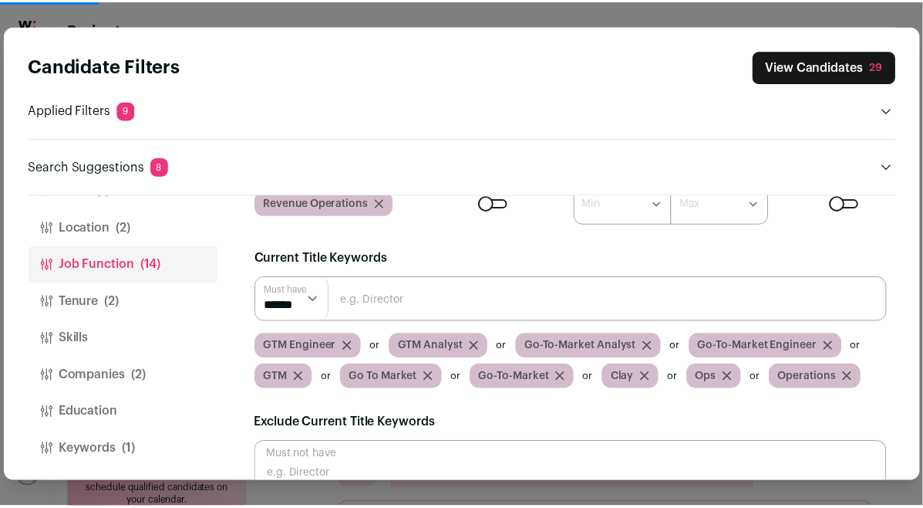
scroll to position [45, 0]
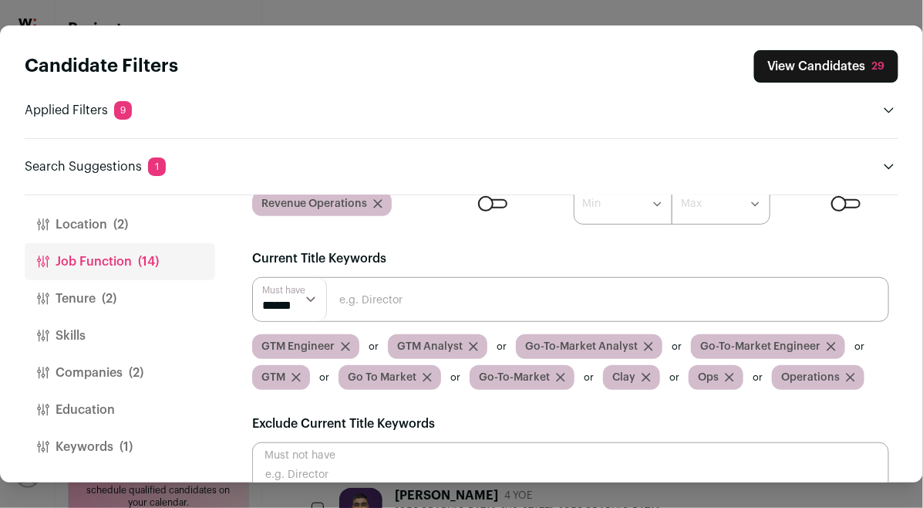
click at [116, 444] on button "Keywords (1)" at bounding box center [120, 446] width 191 height 37
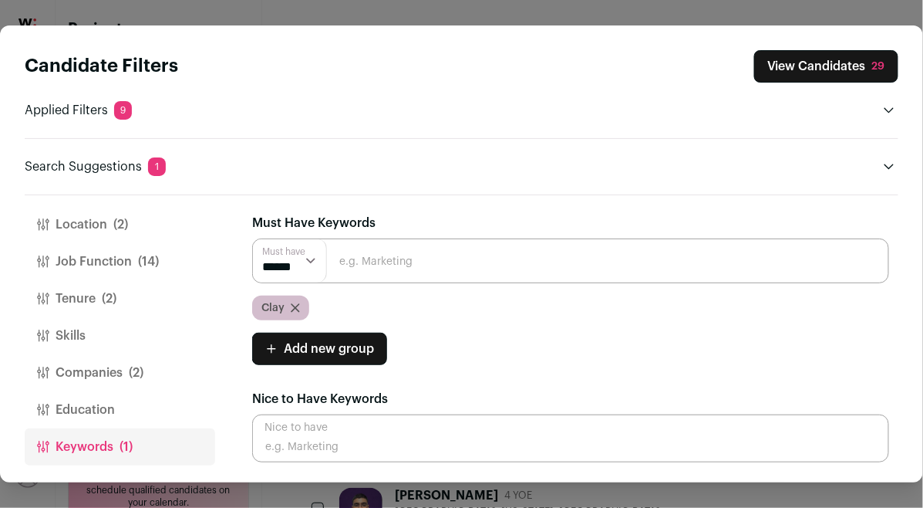
scroll to position [0, 0]
click at [378, 260] on input "Close modal via background" at bounding box center [570, 260] width 637 height 45
type input "clay-powered"
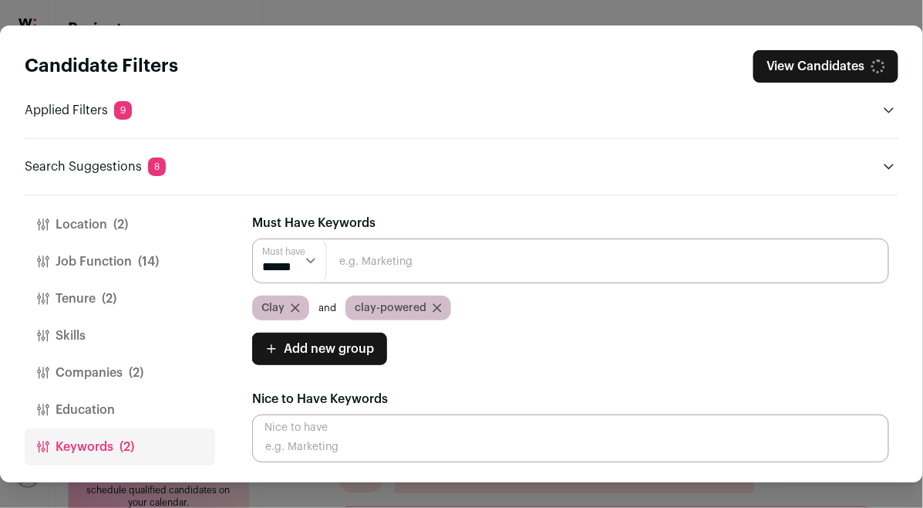
click at [401, 251] on input "Close modal via background" at bounding box center [570, 260] width 637 height 45
type input "clay-enriched"
click at [309, 262] on select "****** ******" at bounding box center [290, 260] width 74 height 43
click at [253, 239] on select "****** ******" at bounding box center [290, 260] width 74 height 43
click at [305, 257] on select "****** ******" at bounding box center [290, 260] width 74 height 43
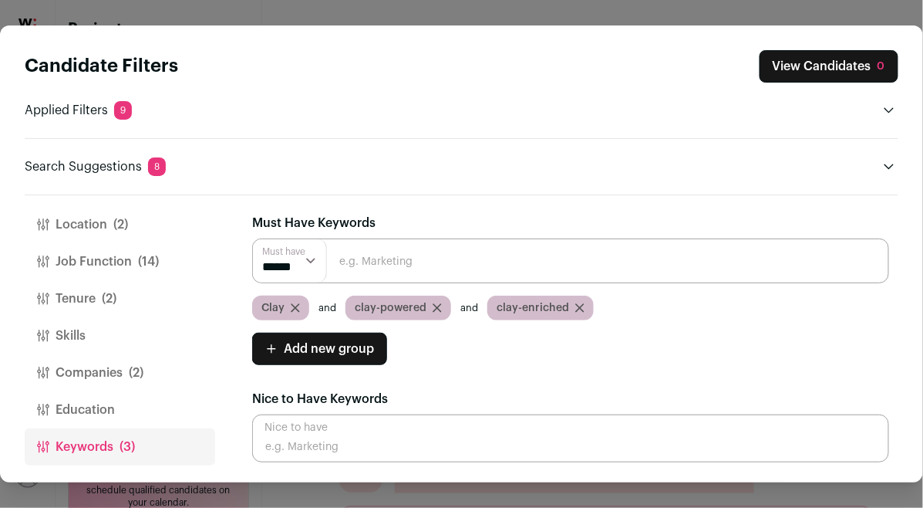
select select "**"
click at [253, 239] on select "****** ******" at bounding box center [290, 260] width 74 height 43
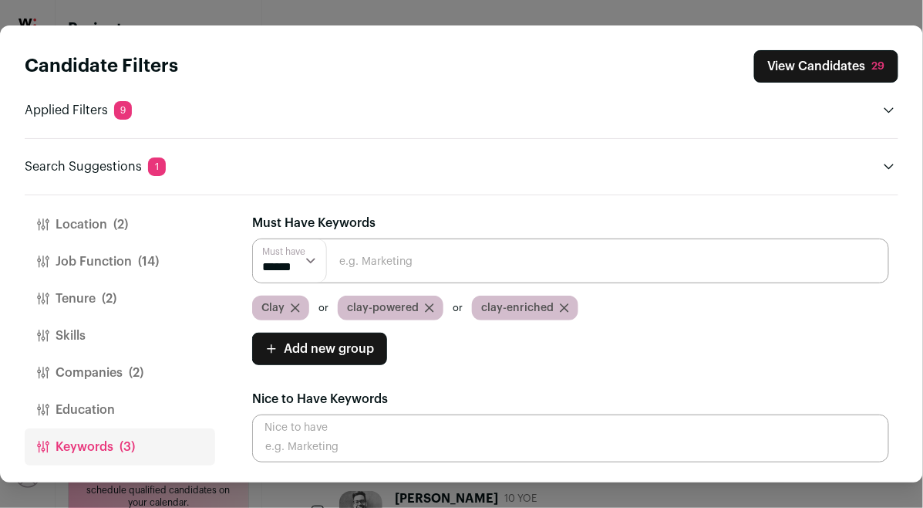
click at [430, 268] on input "Close modal via background" at bounding box center [570, 260] width 637 height 45
click at [670, 326] on div "Must have ****** ****** [PERSON_NAME]-powered clay-enriched Add new group Must …" at bounding box center [570, 301] width 637 height 127
